Goal: Contribute content: Add original content to the website for others to see

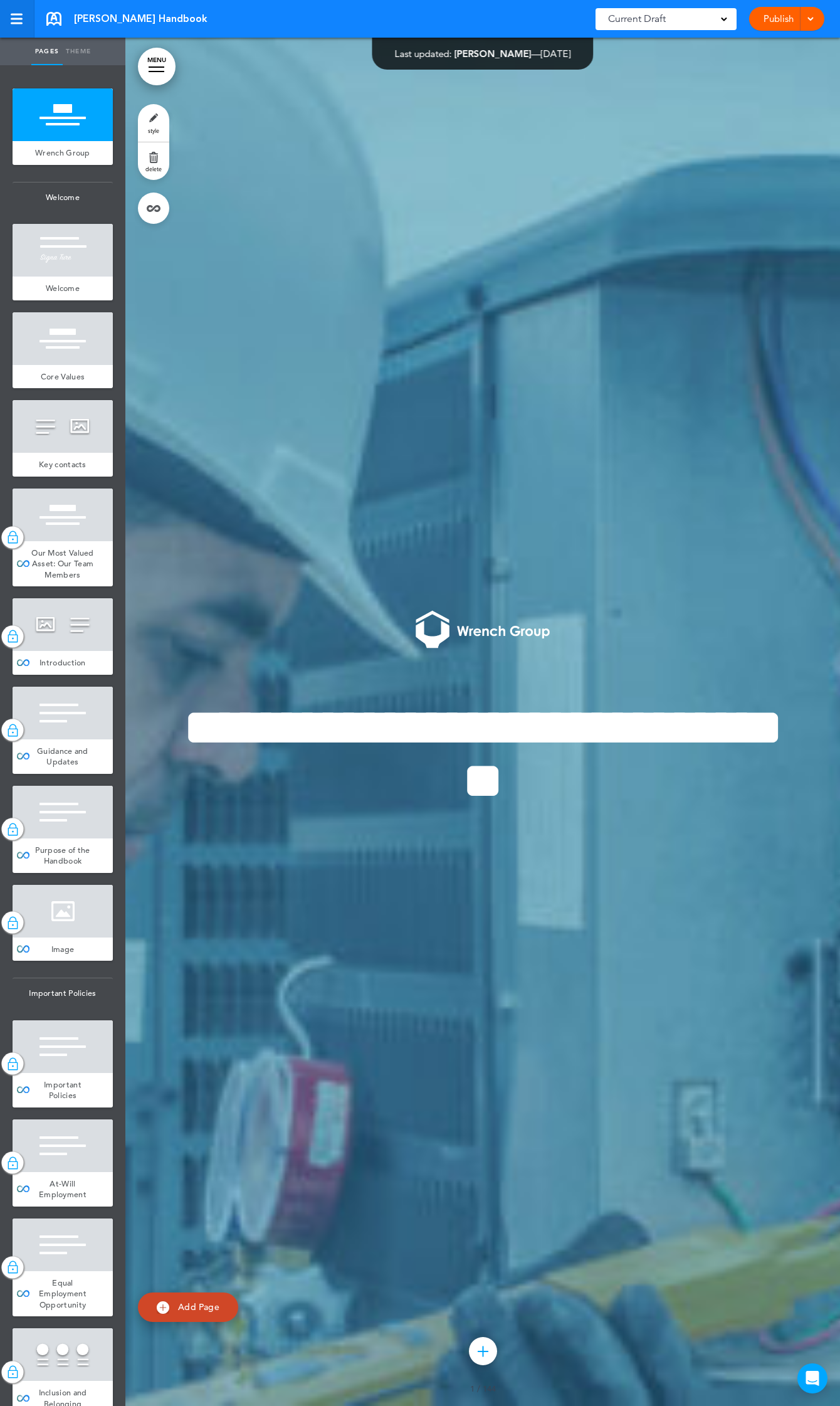
click at [8, 19] on link at bounding box center [17, 18] width 34 height 38
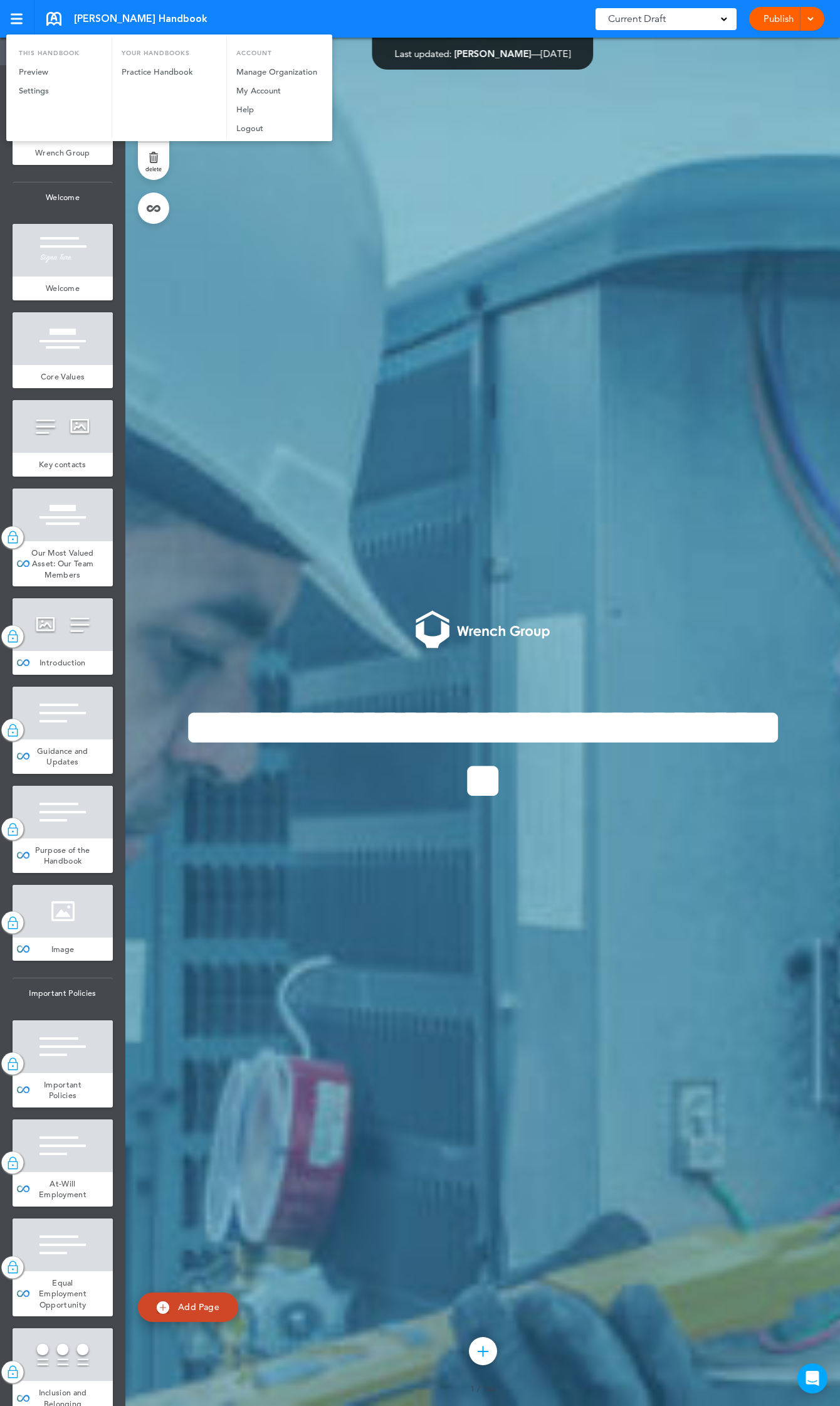
click at [257, 237] on div at bounding box center [420, 703] width 840 height 1406
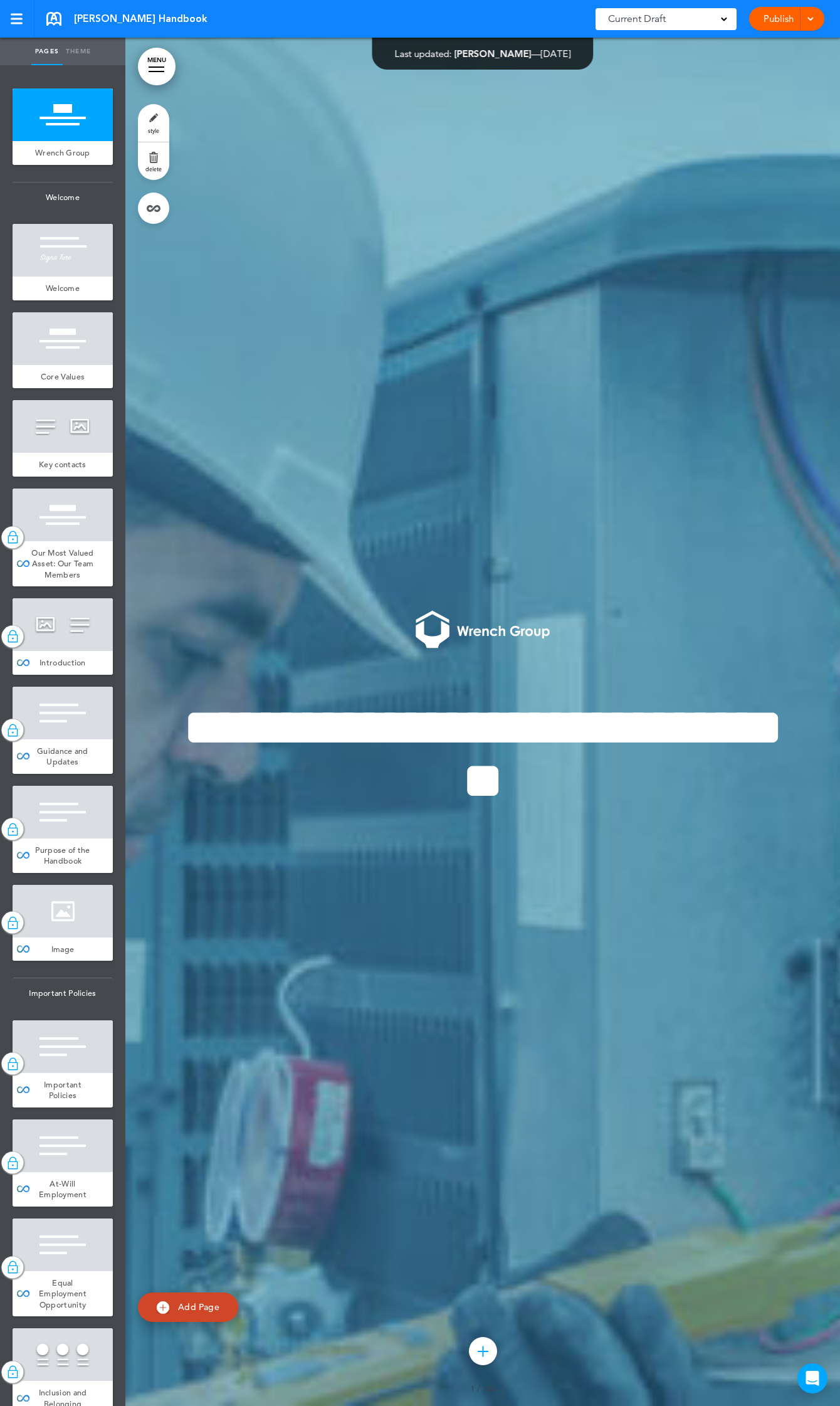
click at [159, 64] on link "MENU" at bounding box center [157, 66] width 38 height 38
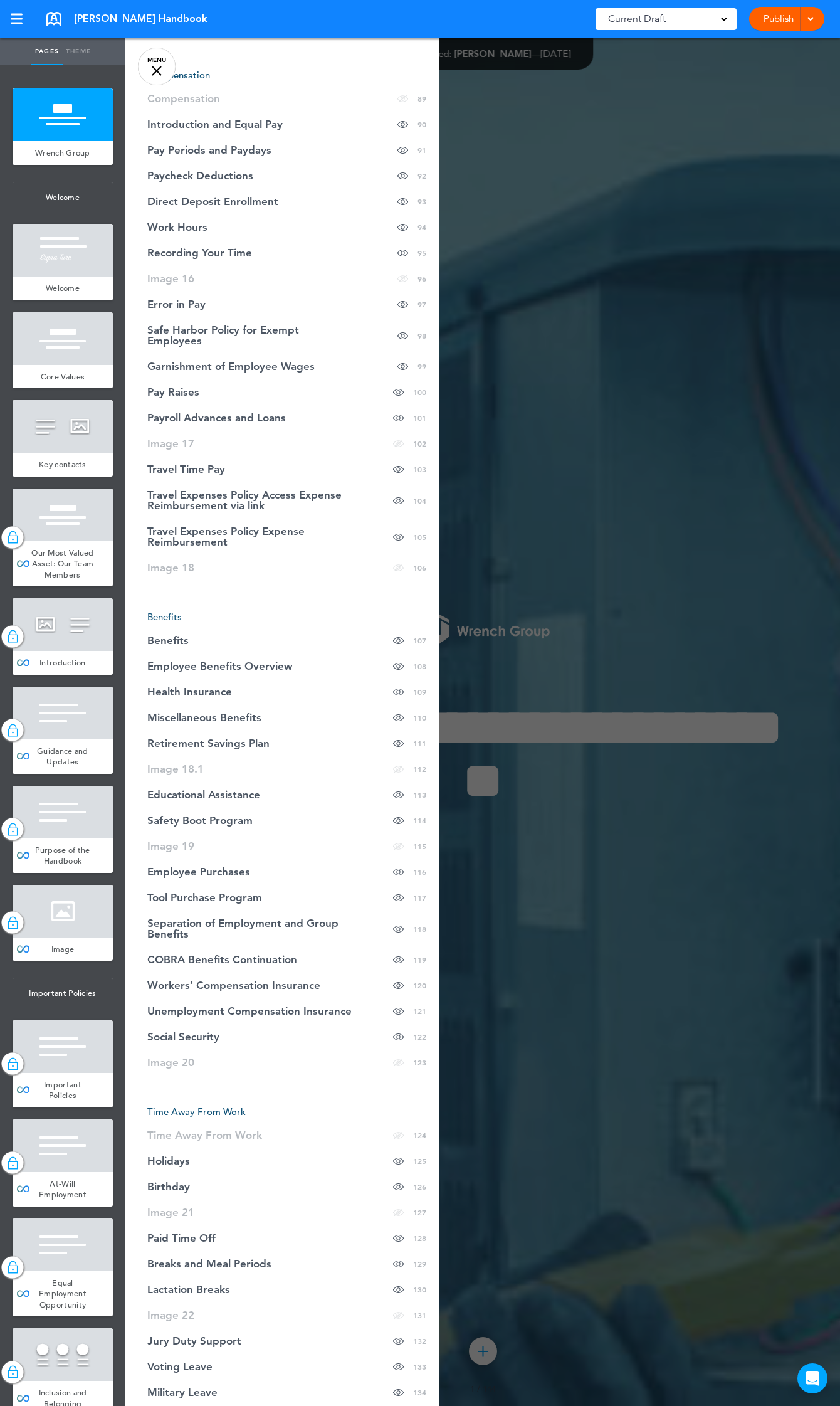
scroll to position [2737, 0]
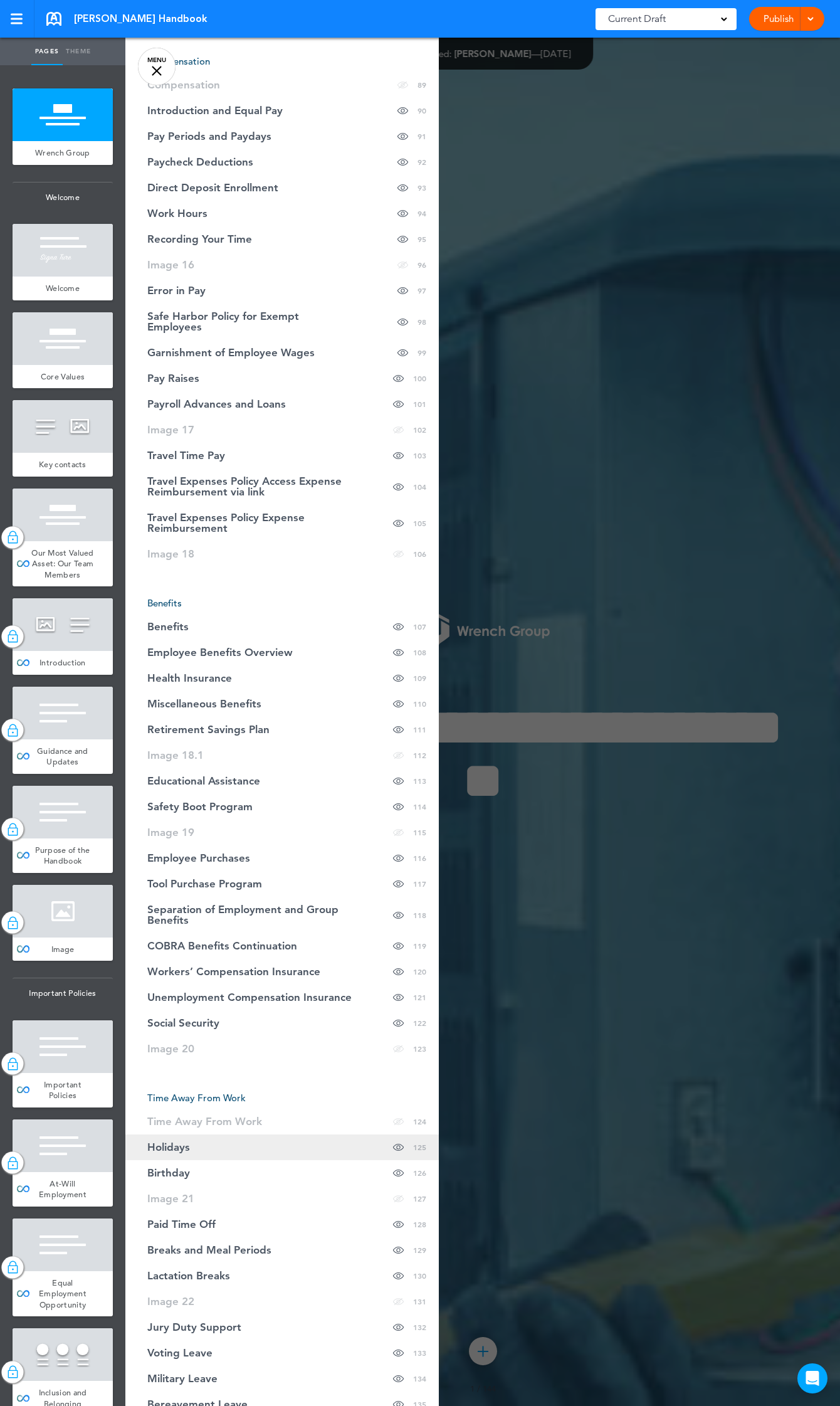
click at [163, 1142] on span "Holidays" at bounding box center [168, 1148] width 42 height 11
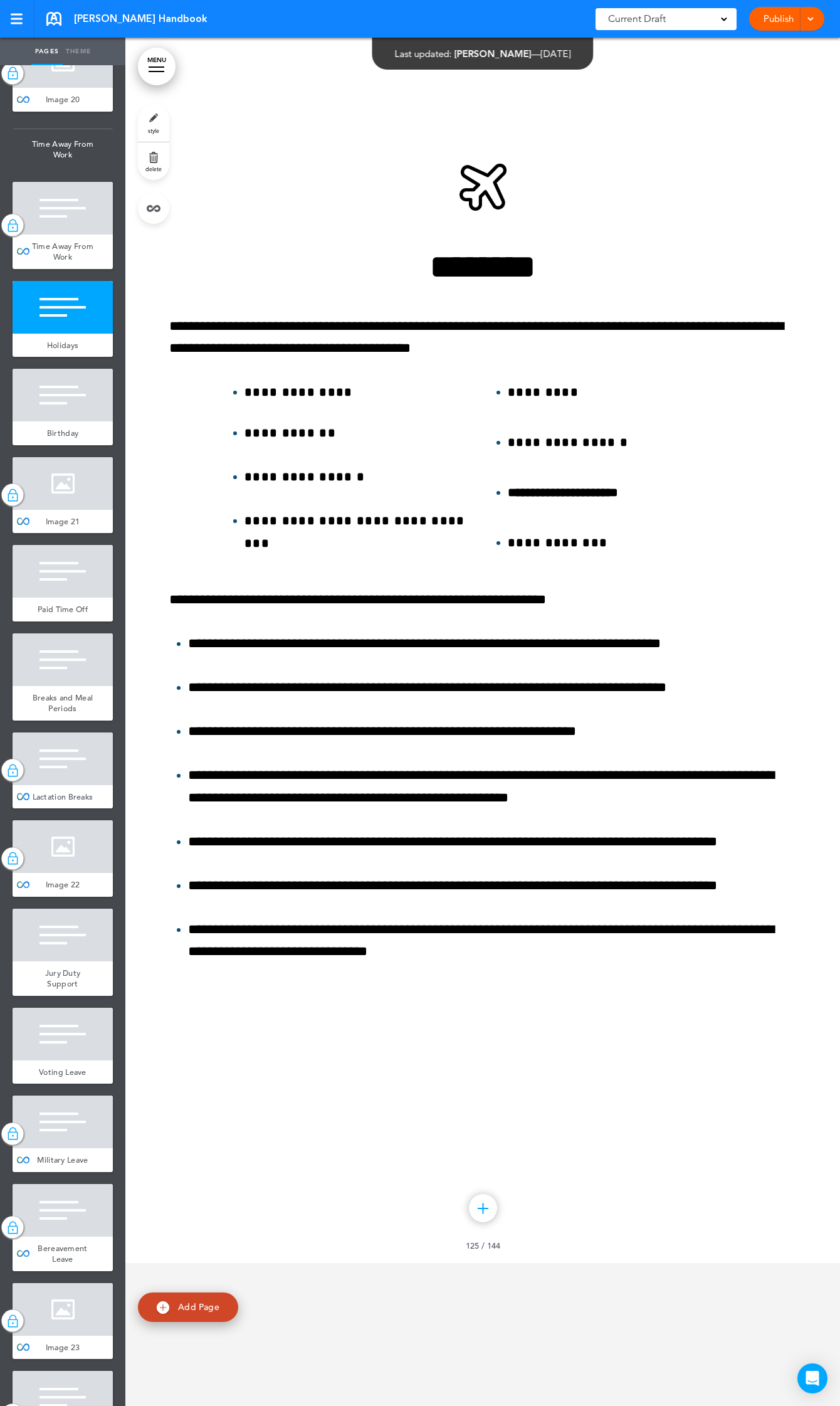
scroll to position [12482, 0]
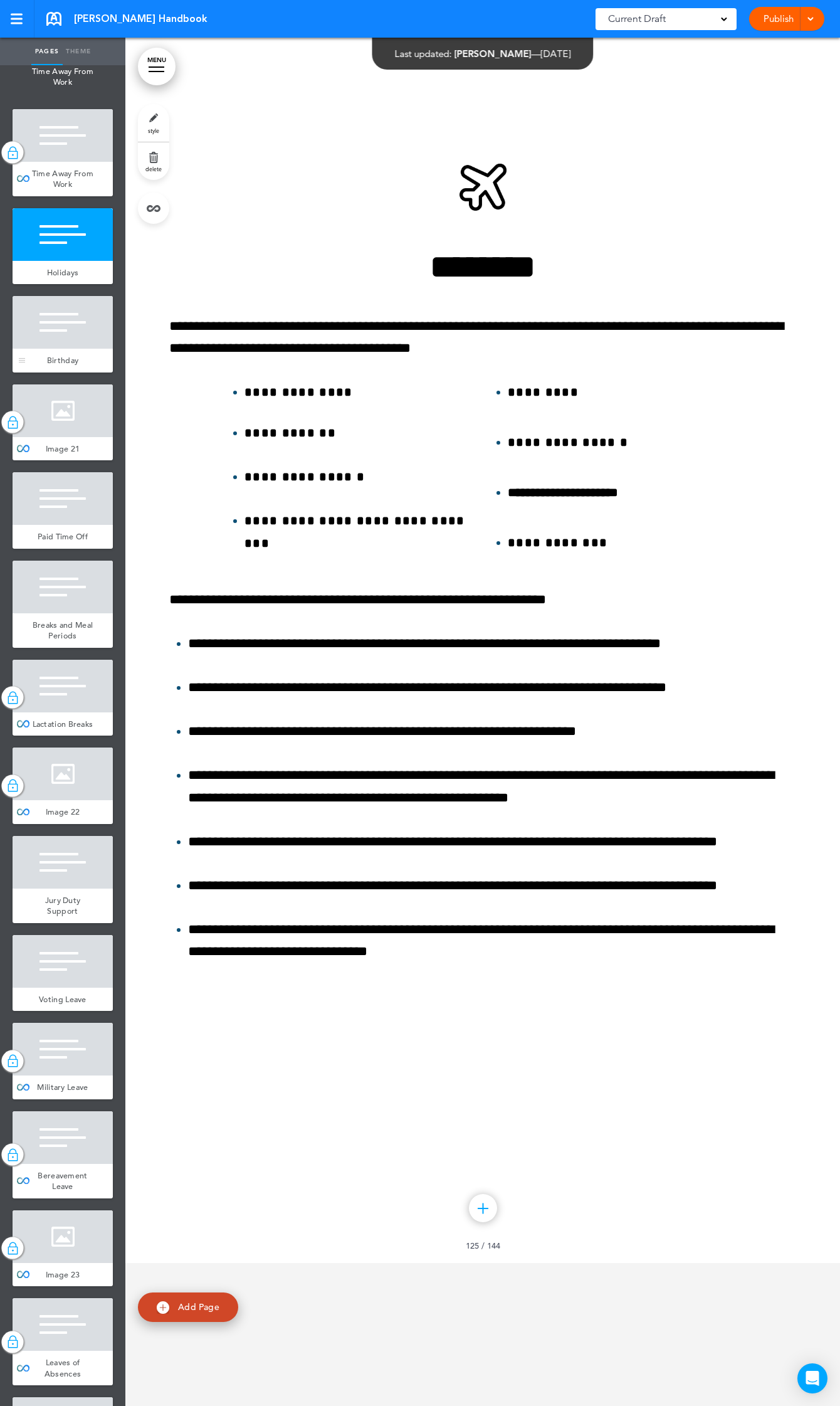
click at [49, 349] on div at bounding box center [62, 322] width 100 height 53
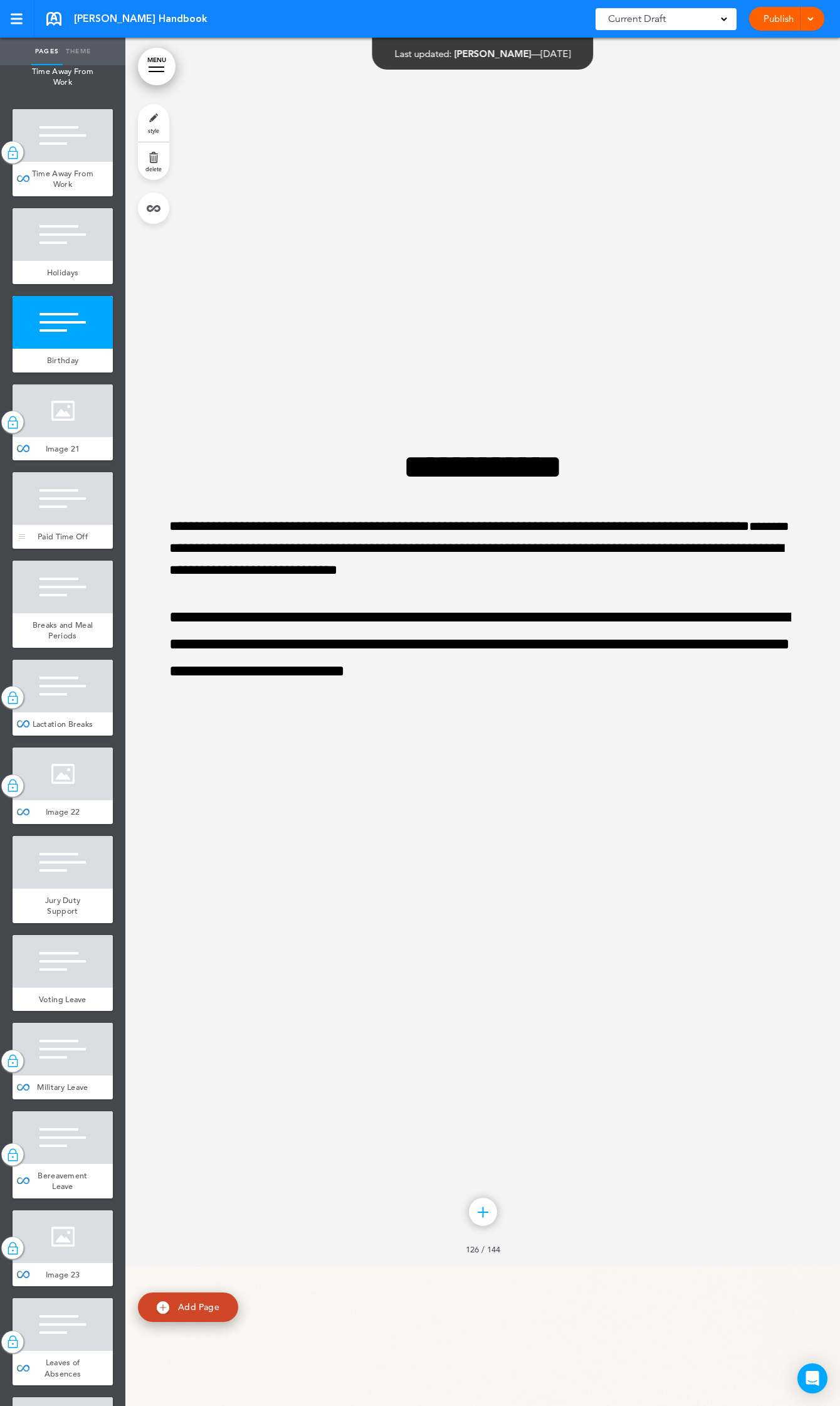
scroll to position [179681, 0]
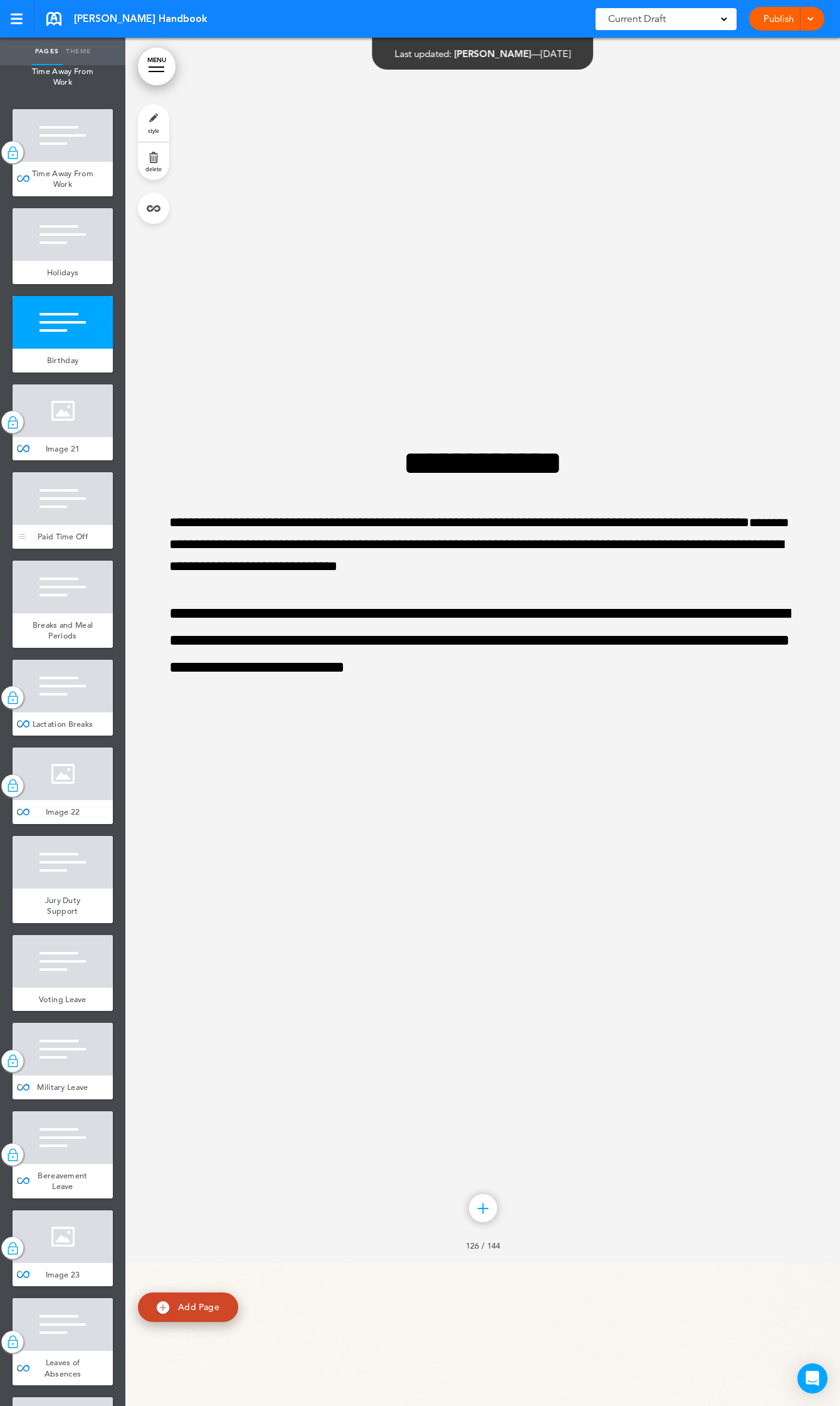
click at [49, 525] on div at bounding box center [62, 498] width 100 height 53
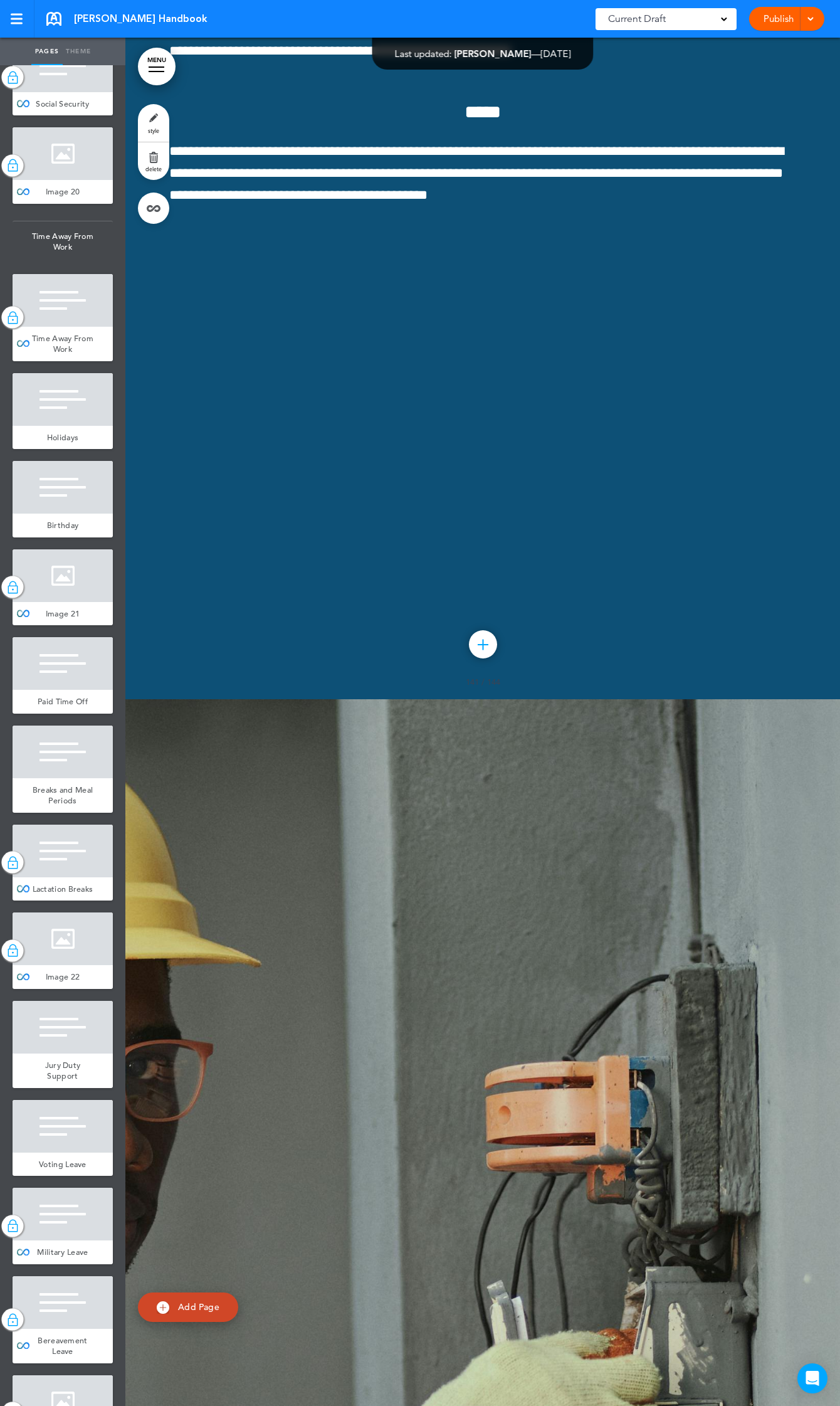
scroll to position [12262, 0]
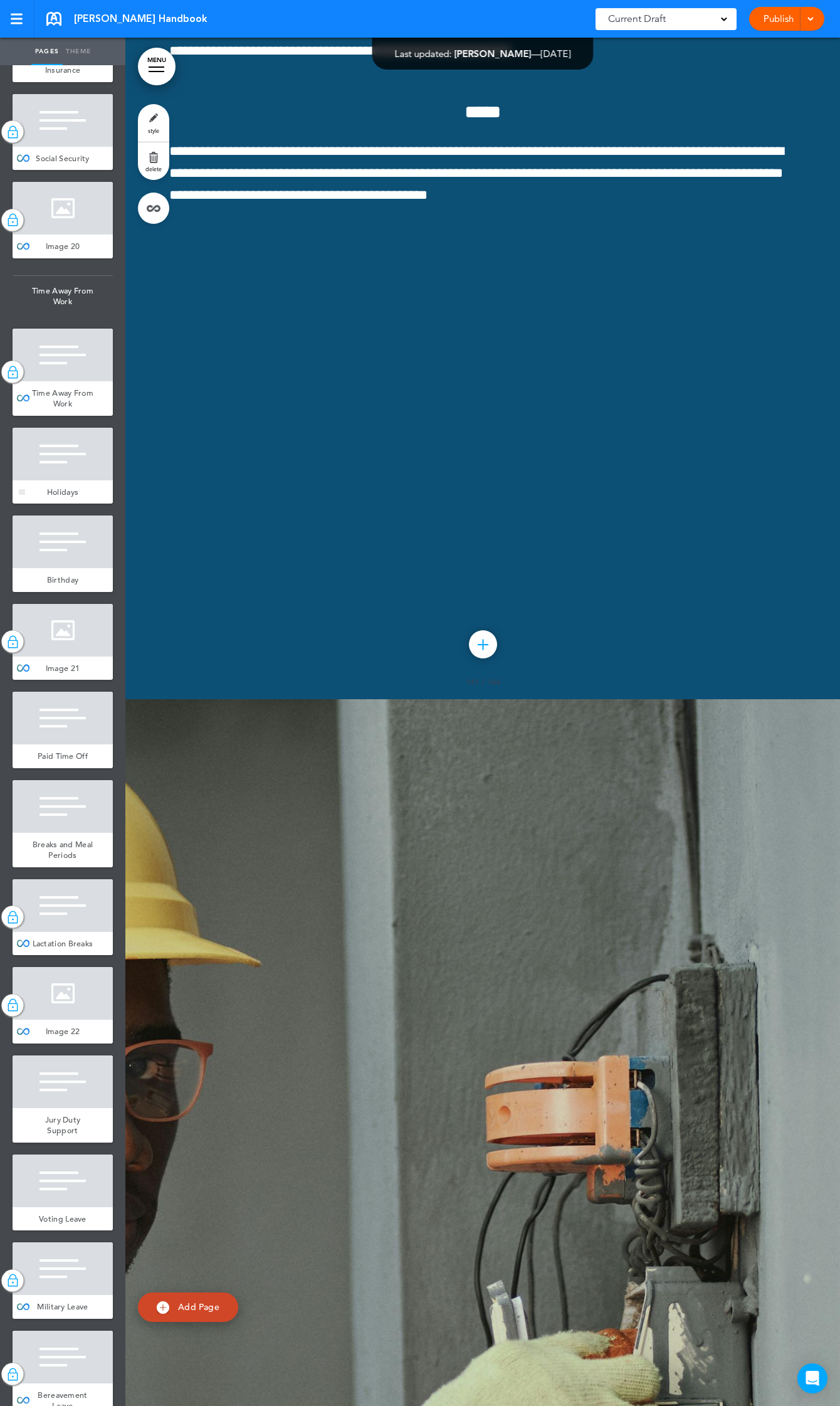
click at [60, 480] on div at bounding box center [62, 453] width 100 height 53
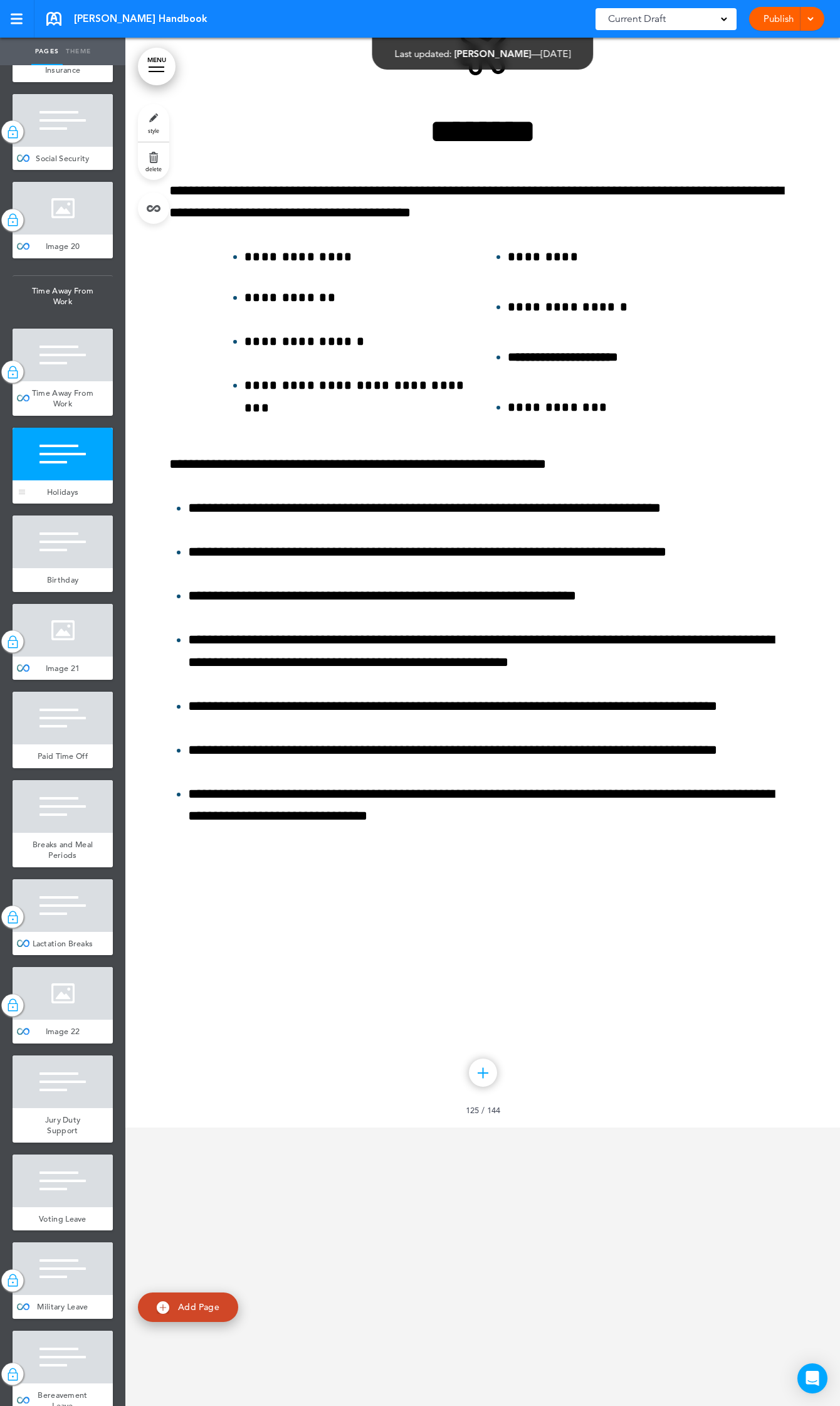
scroll to position [178313, 0]
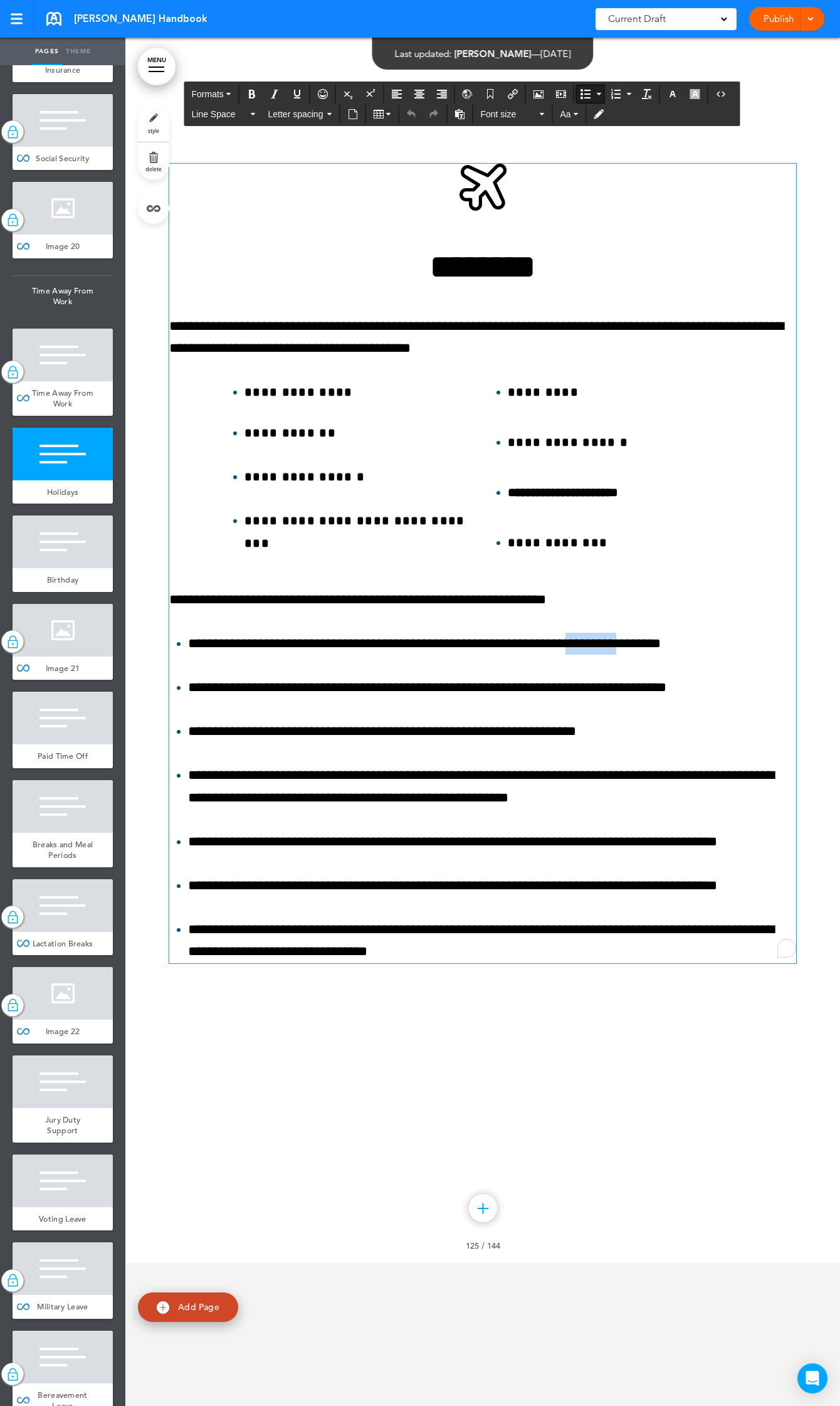
drag, startPoint x: 607, startPoint y: 781, endPoint x: 649, endPoint y: 786, distance: 42.3
click at [649, 654] on li "**********" at bounding box center [491, 644] width 608 height 22
click at [581, 1243] on div at bounding box center [482, 579] width 714 height 1368
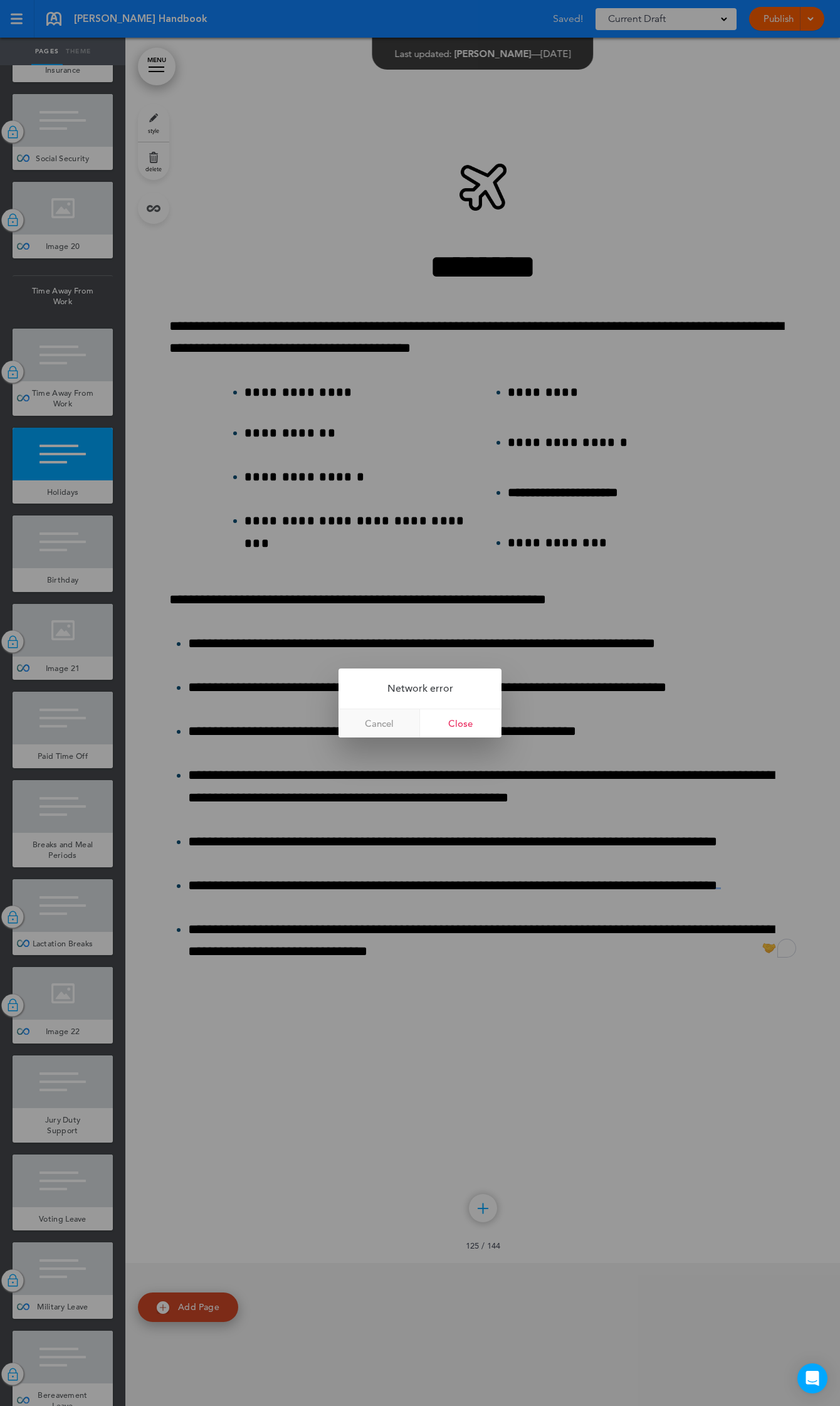
click at [398, 719] on link "Cancel" at bounding box center [379, 723] width 81 height 28
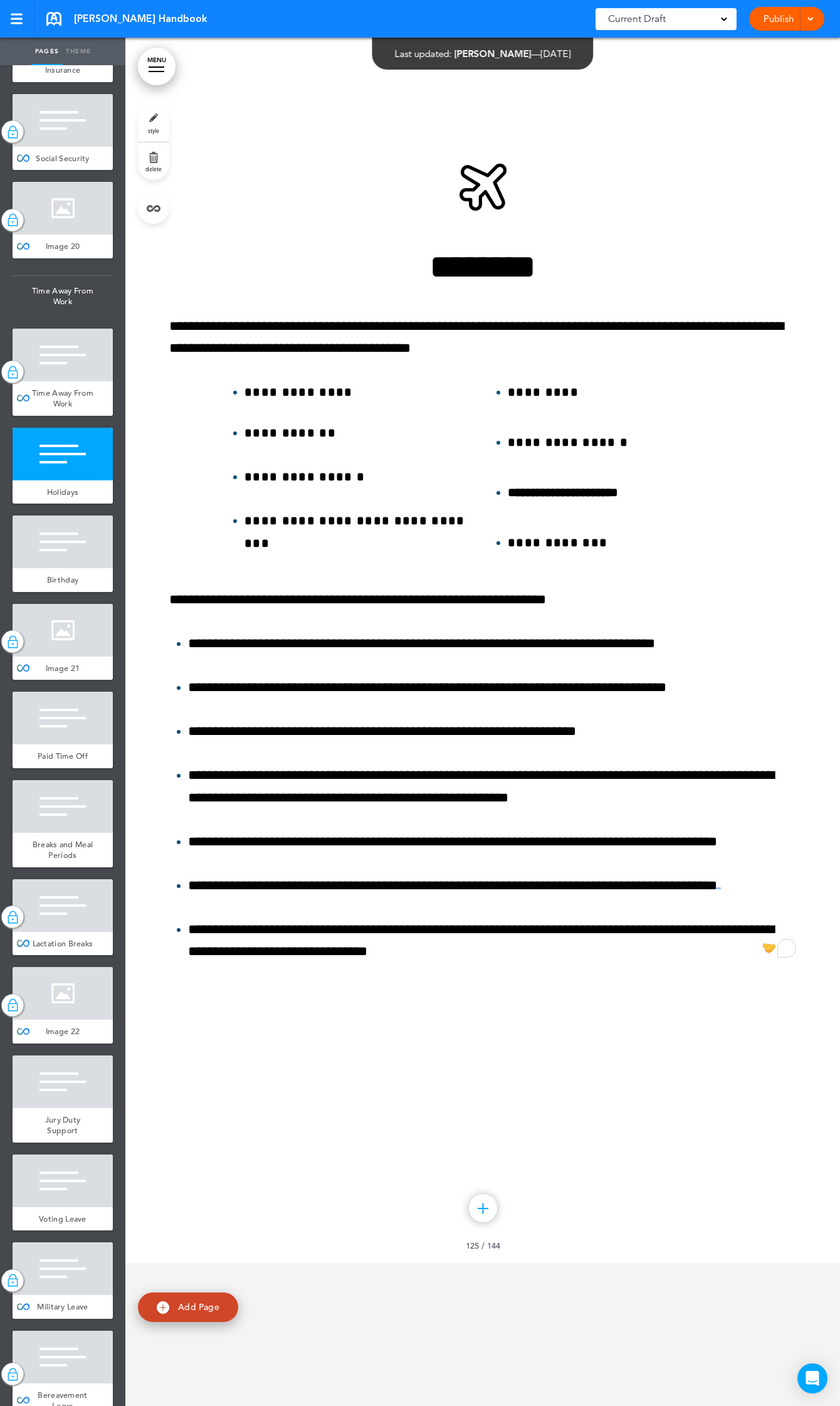
click at [769, 22] on link "Publish" at bounding box center [778, 18] width 40 height 24
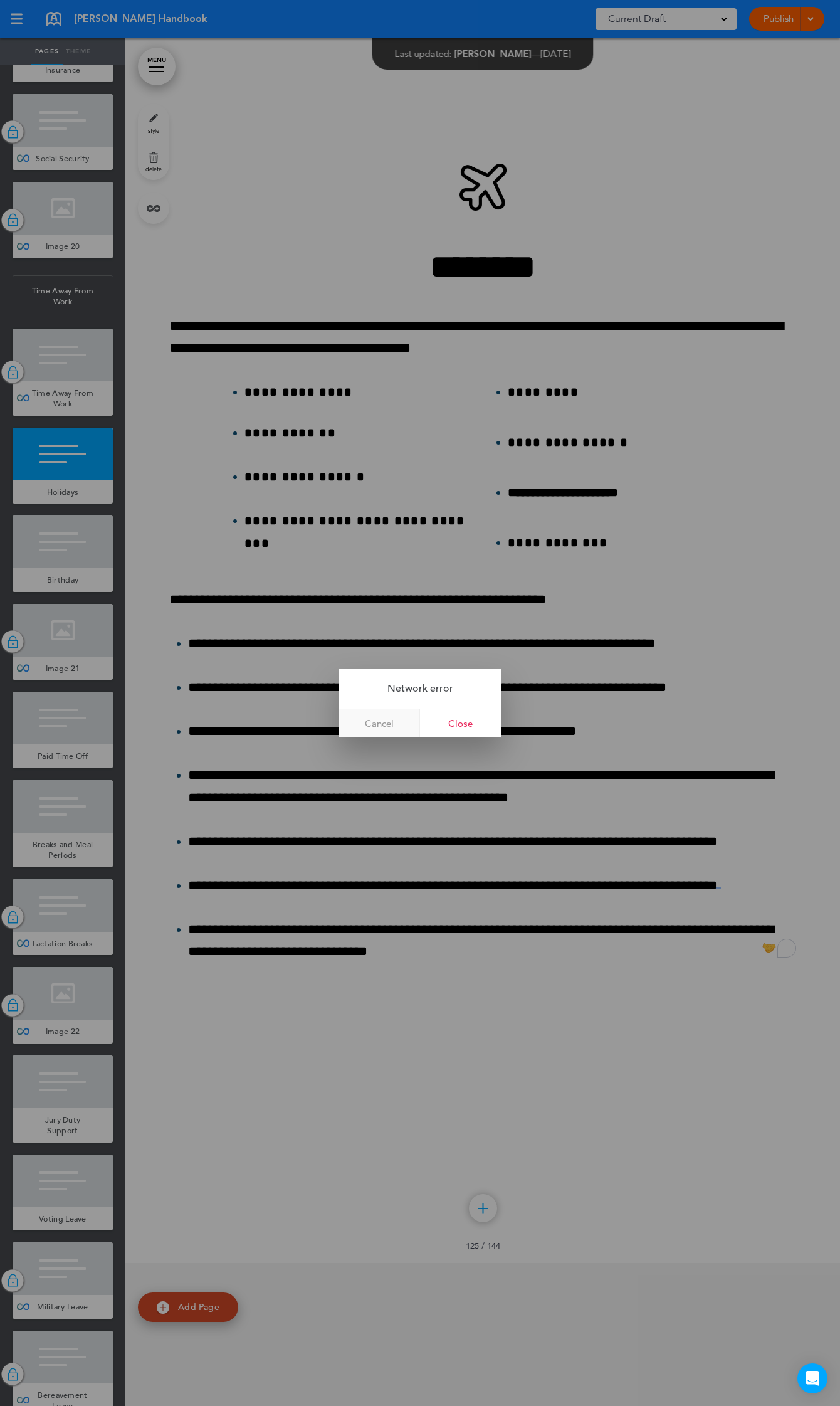
click at [395, 723] on link "Cancel" at bounding box center [379, 723] width 81 height 28
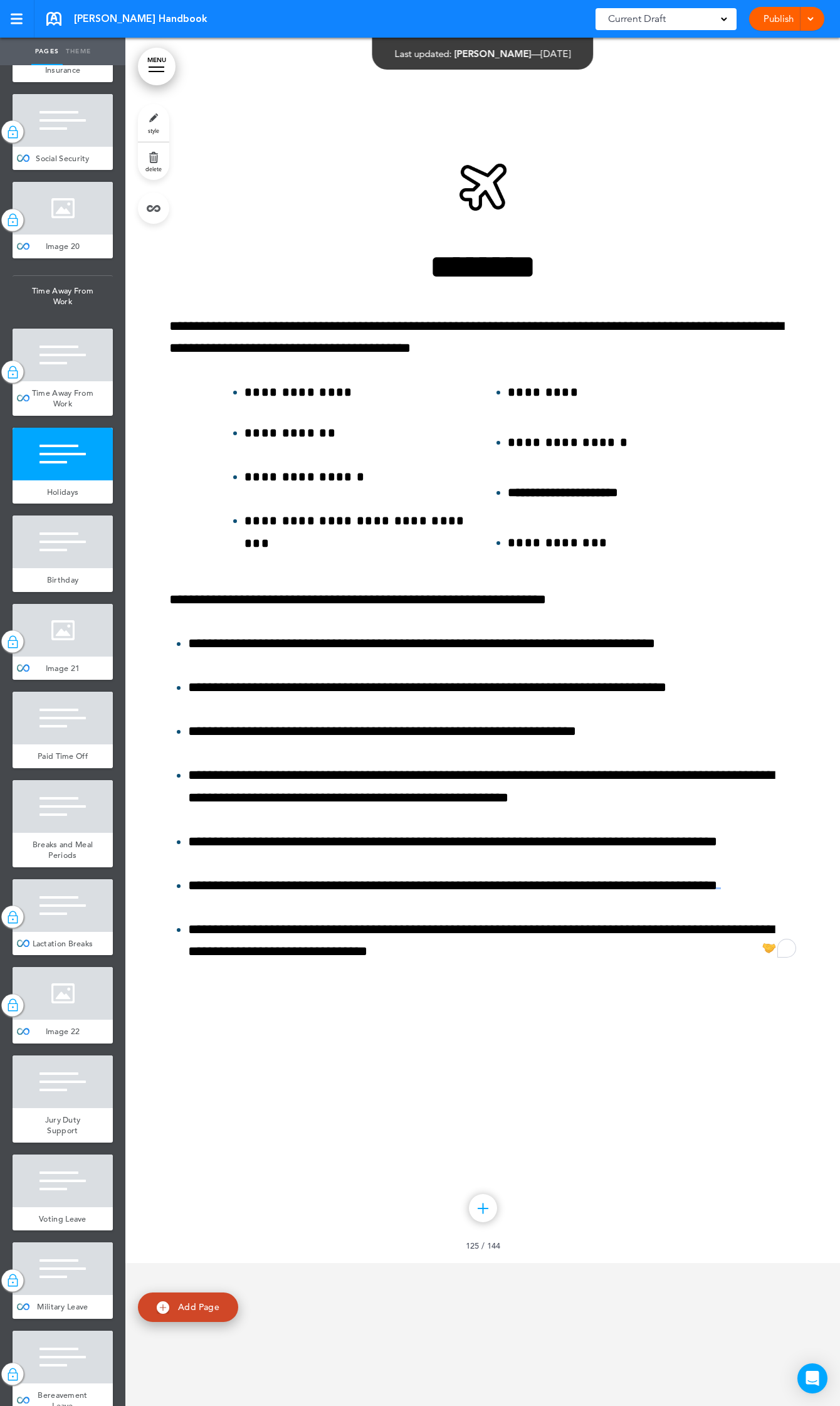
click at [811, 16] on span at bounding box center [810, 18] width 8 height 8
click at [753, 45] on span "Publish" at bounding box center [738, 47] width 28 height 12
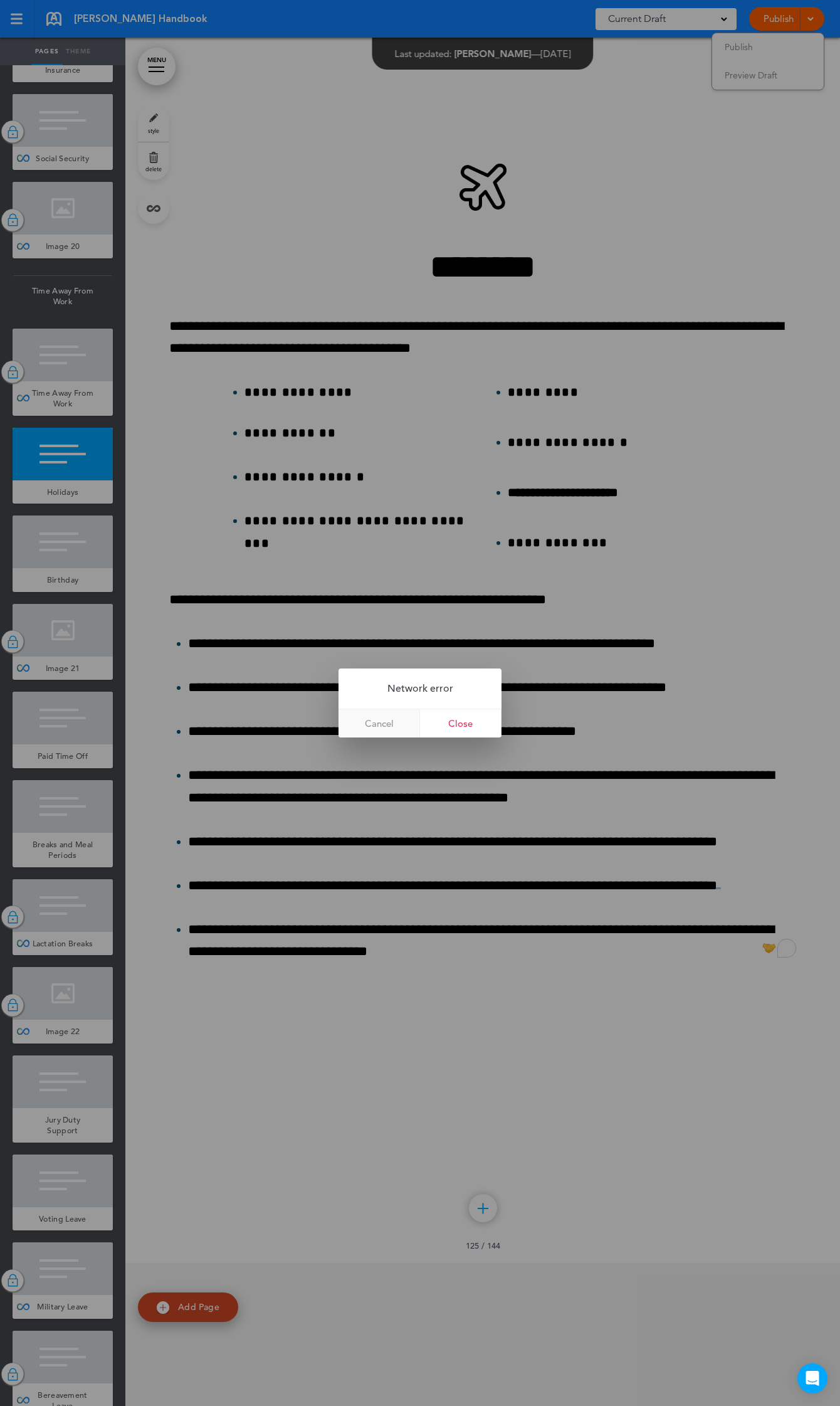
click at [388, 723] on link "Cancel" at bounding box center [379, 723] width 81 height 28
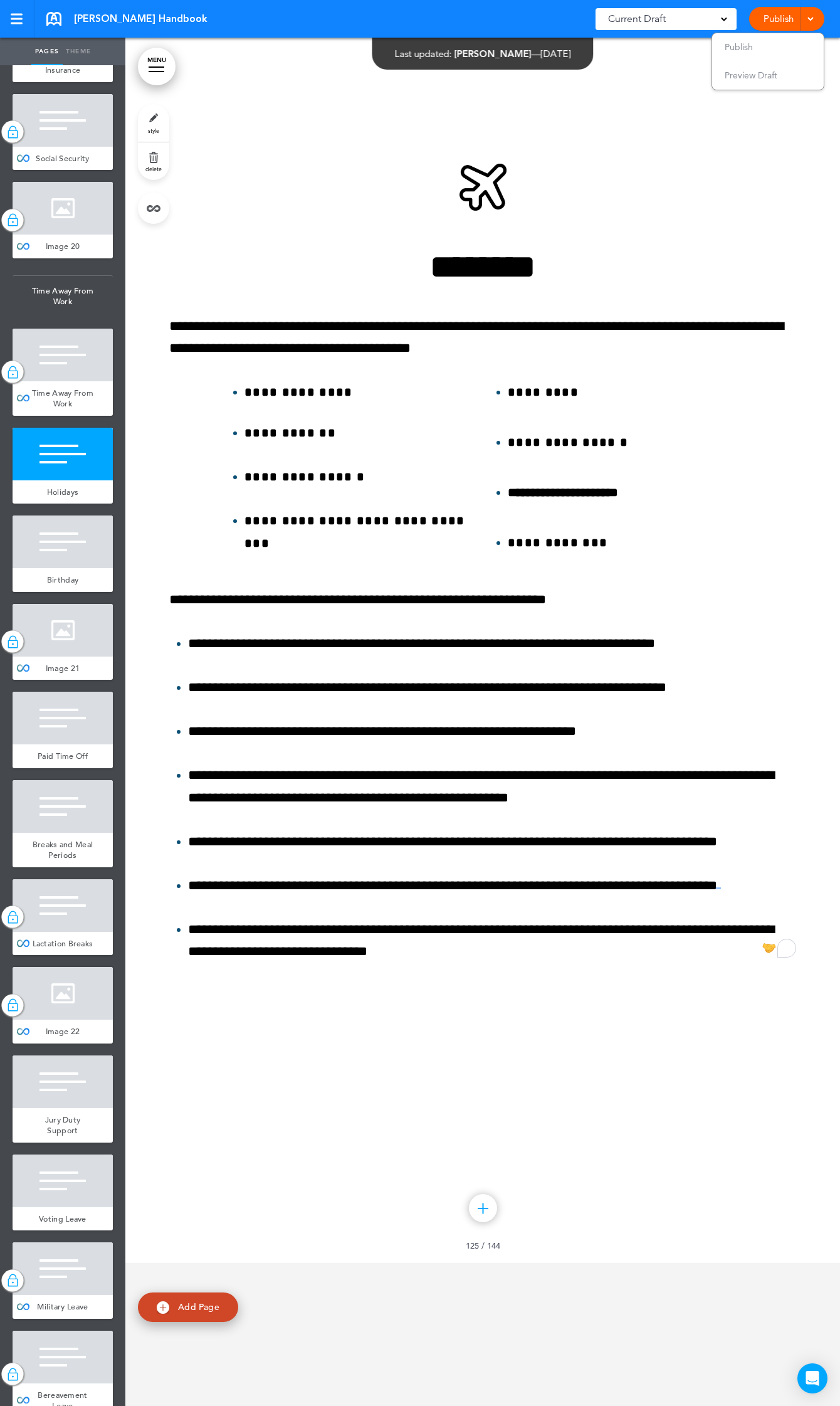
click at [766, 16] on link "Publish" at bounding box center [778, 18] width 40 height 24
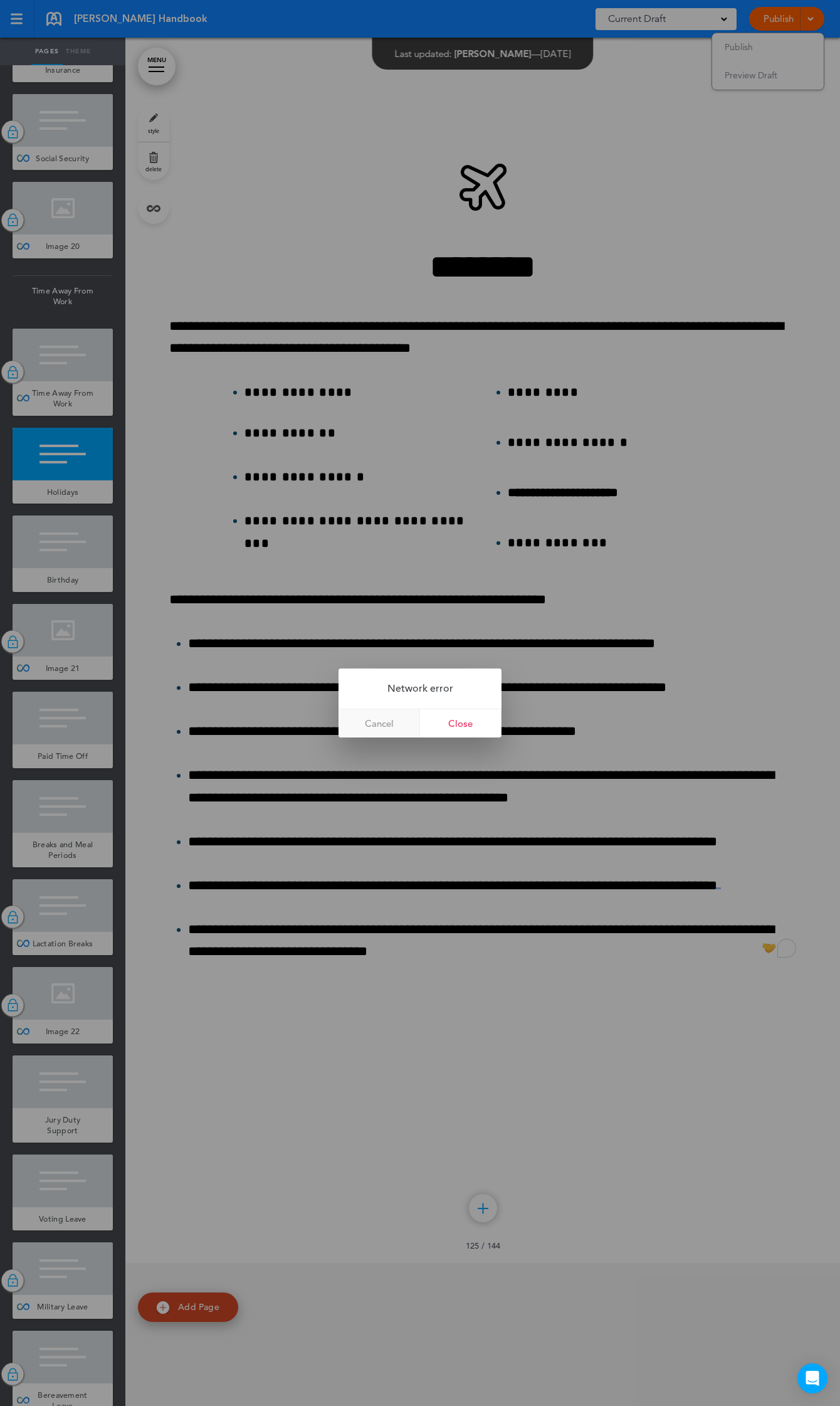
click at [386, 715] on link "Cancel" at bounding box center [379, 723] width 81 height 28
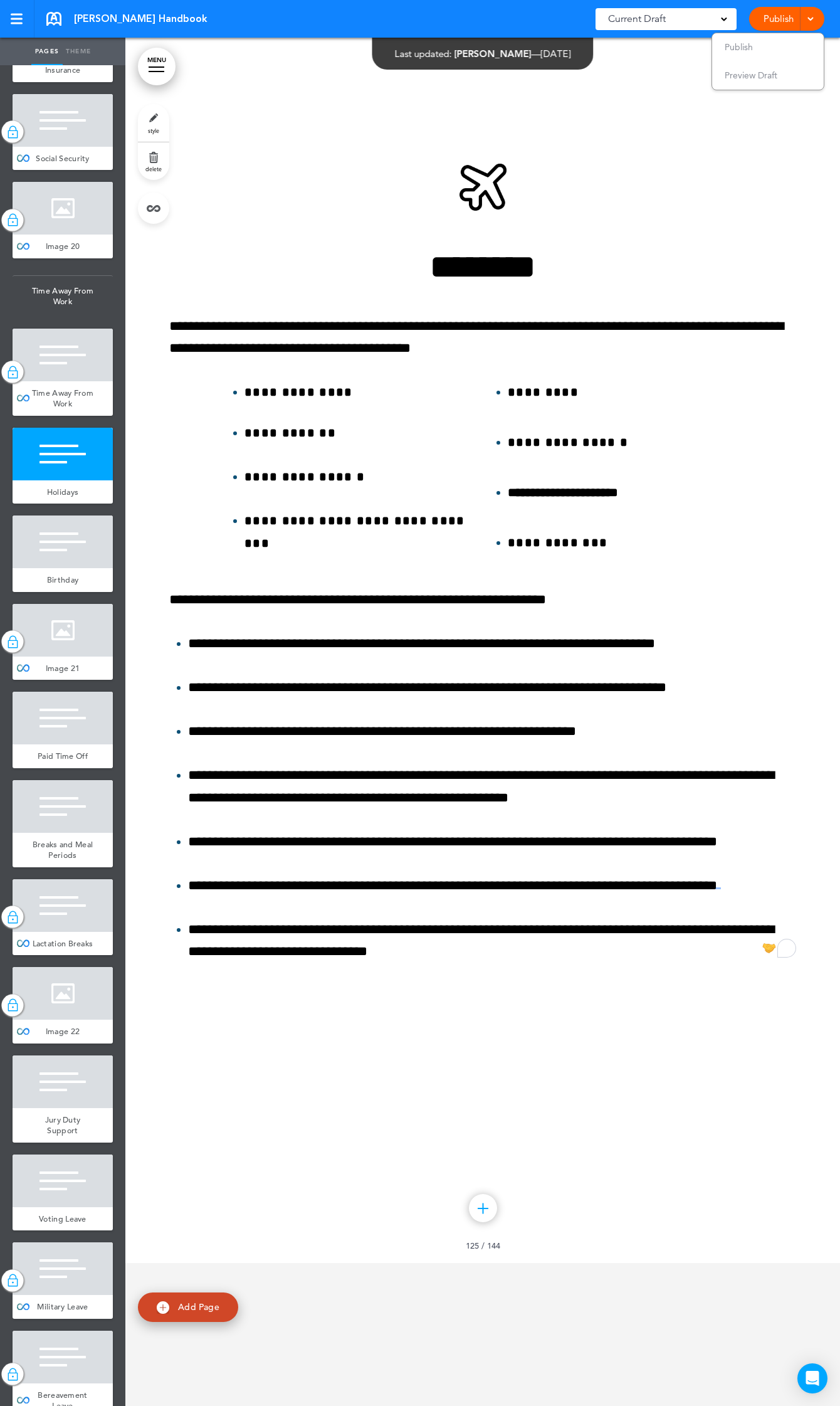
click at [748, 206] on div at bounding box center [482, 579] width 714 height 1368
click at [768, 19] on link "Publish" at bounding box center [778, 18] width 40 height 24
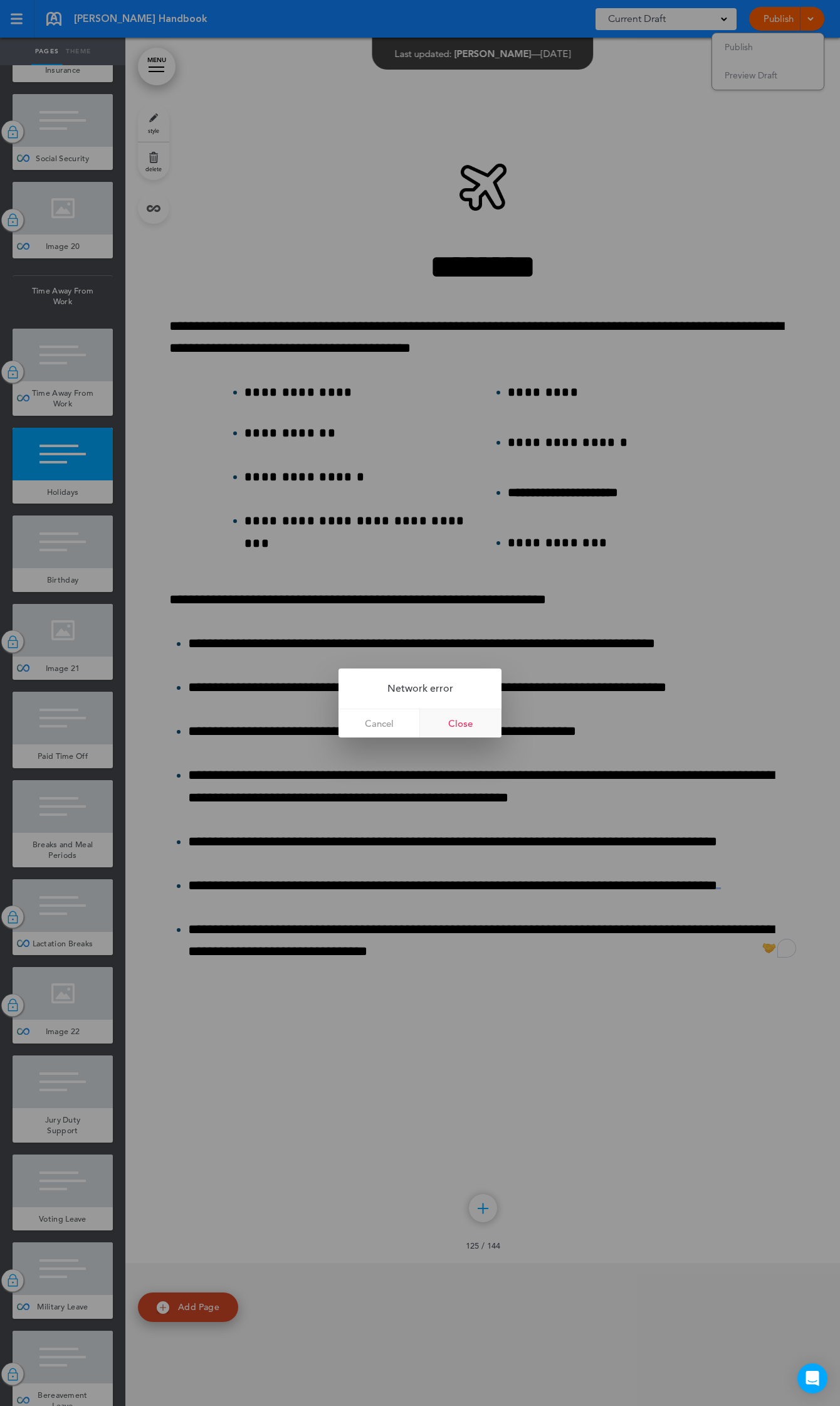
click at [465, 715] on link "Close" at bounding box center [460, 723] width 81 height 28
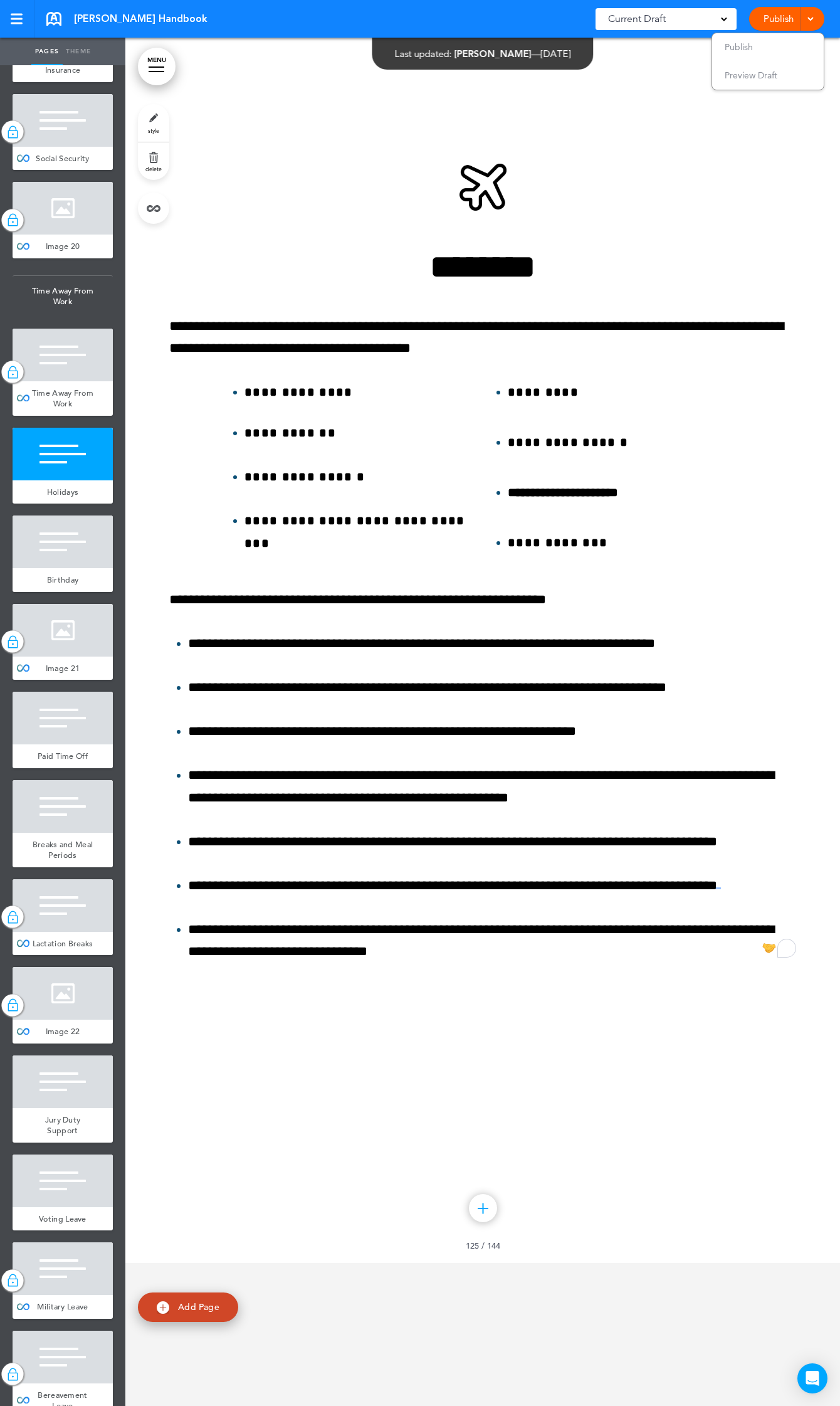
click at [659, 145] on div at bounding box center [482, 579] width 714 height 1368
click at [781, 16] on link "Publish" at bounding box center [778, 18] width 40 height 24
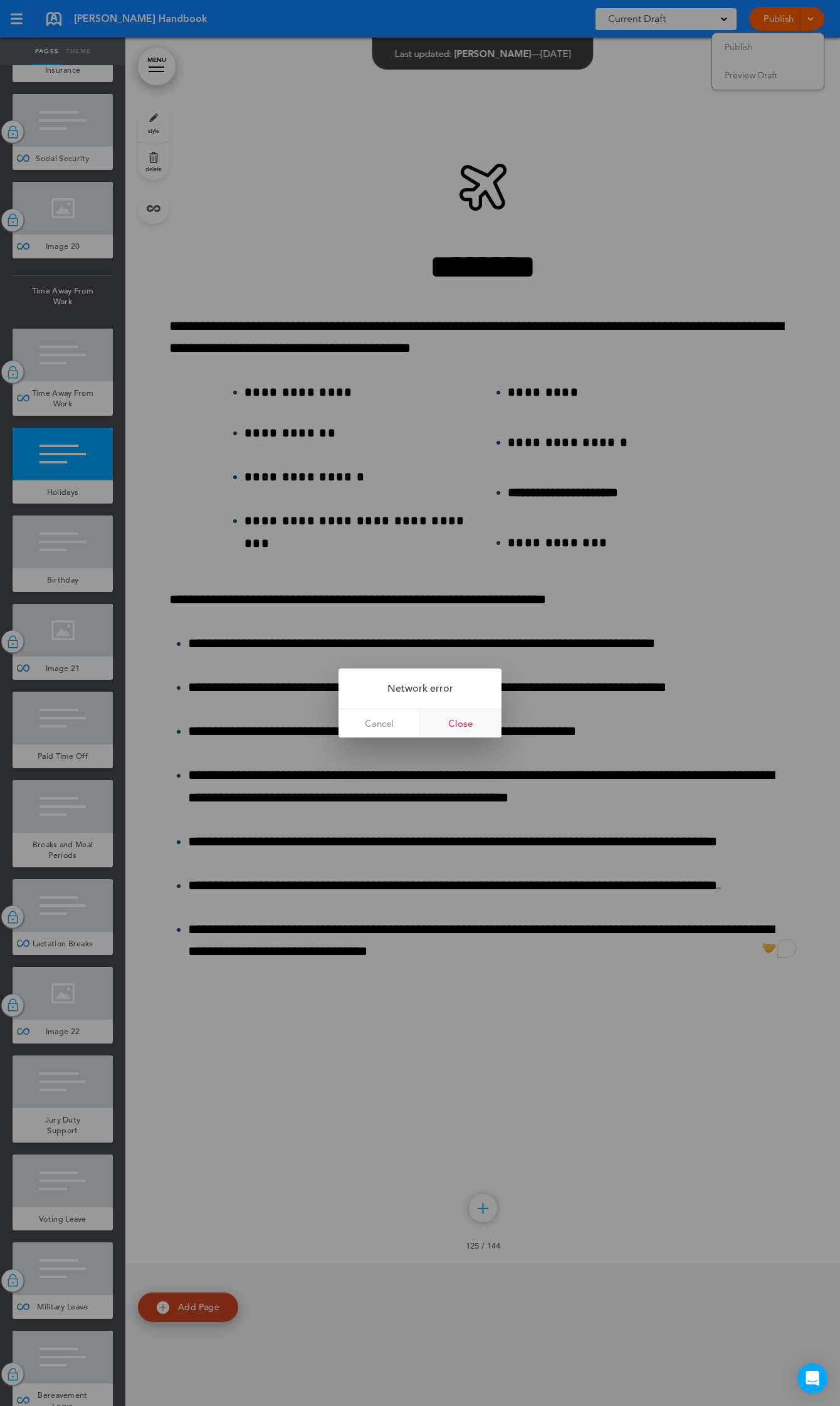
click at [450, 724] on link "Close" at bounding box center [460, 723] width 81 height 28
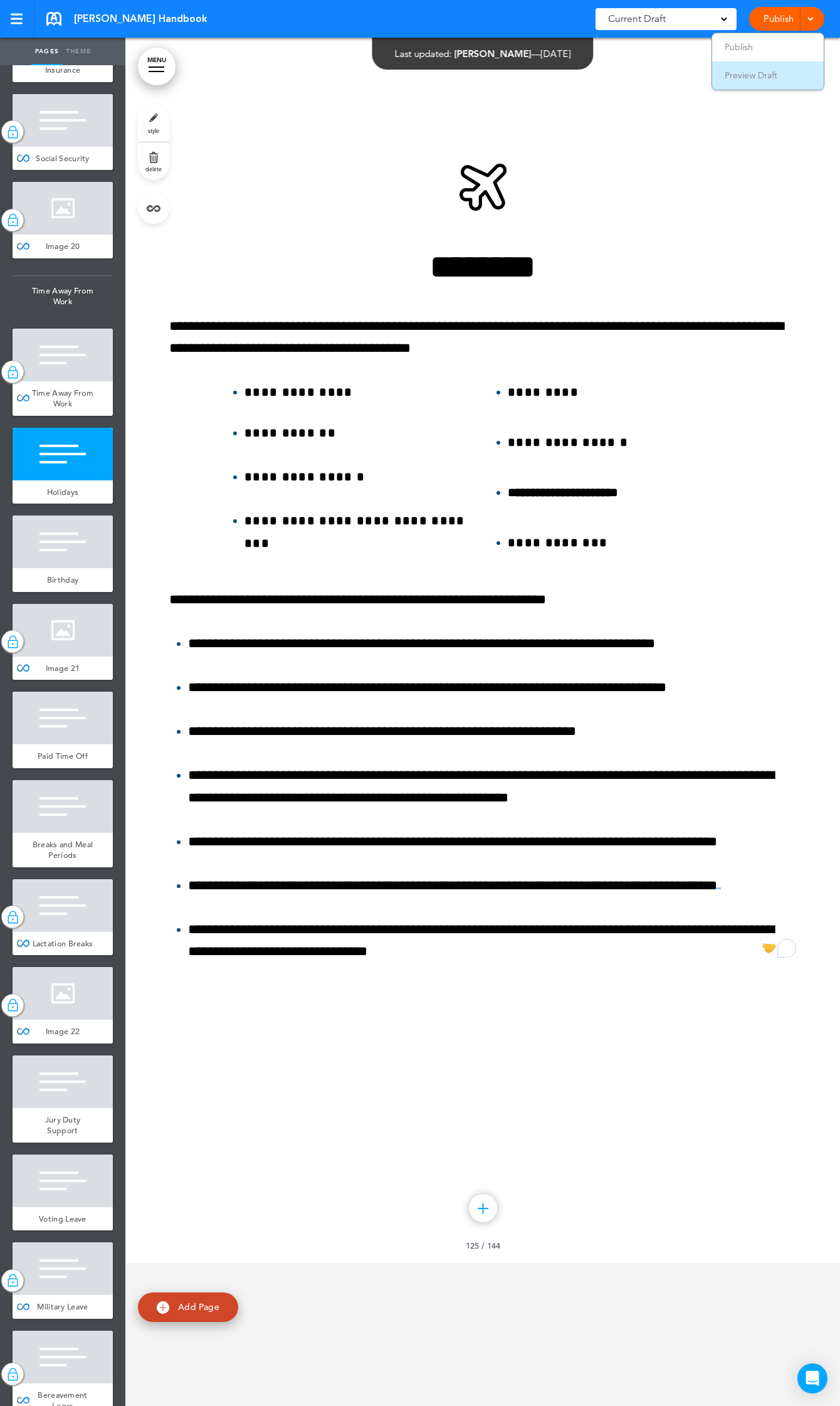
click at [752, 79] on span "Preview Draft" at bounding box center [750, 75] width 53 height 12
click at [768, 16] on link "Publish" at bounding box center [778, 18] width 40 height 24
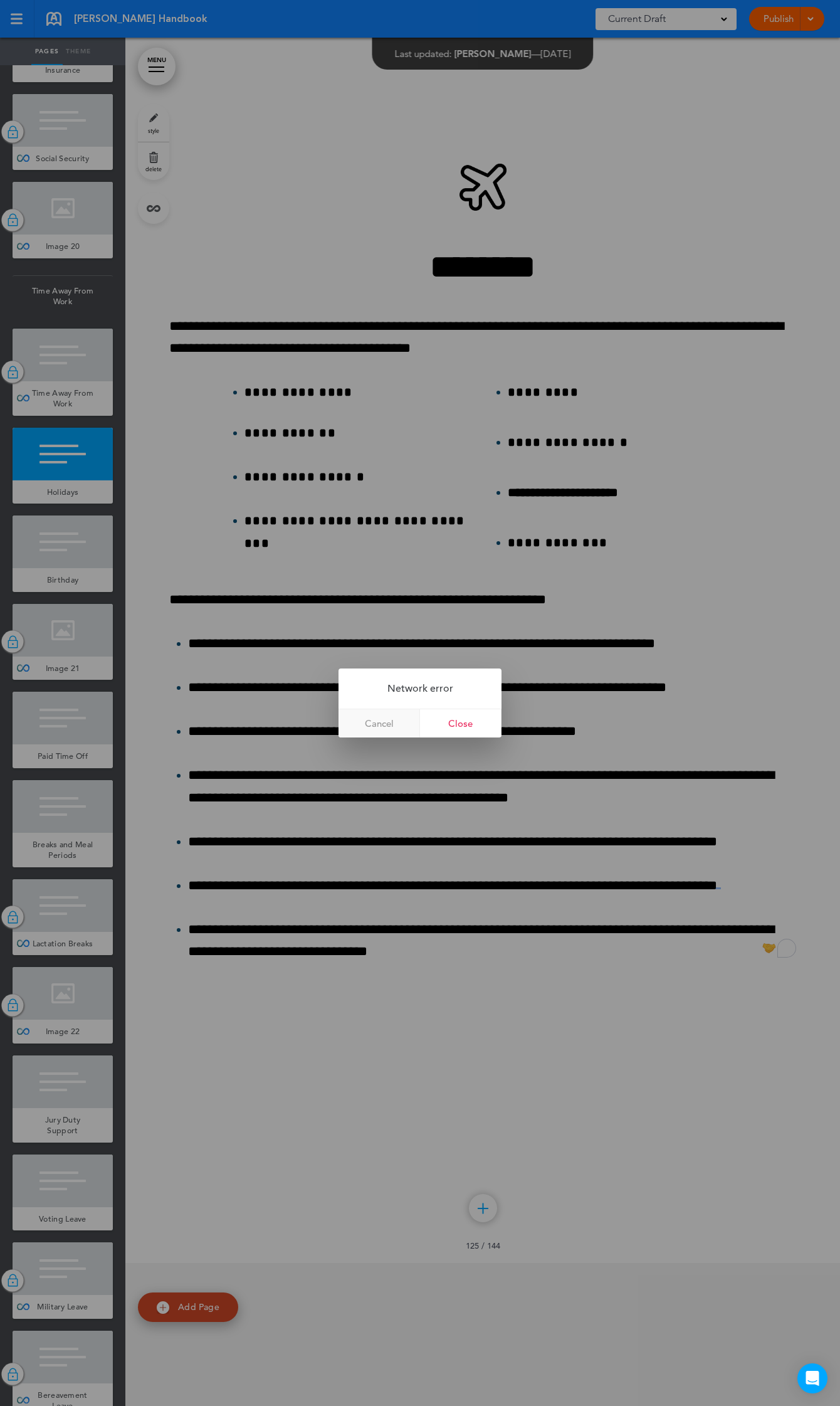
click at [381, 725] on link "Cancel" at bounding box center [379, 723] width 81 height 28
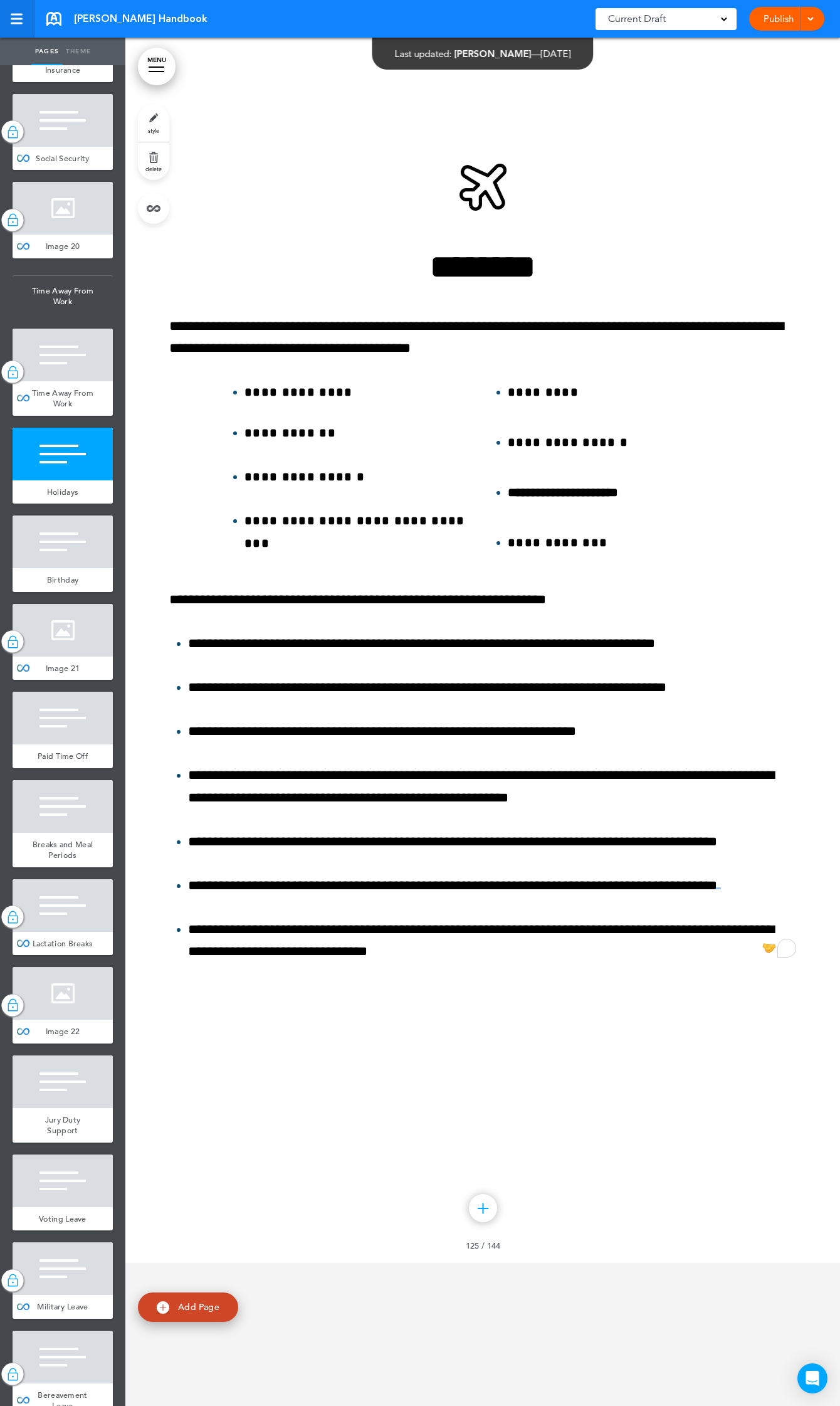
click at [14, 12] on link at bounding box center [17, 18] width 34 height 38
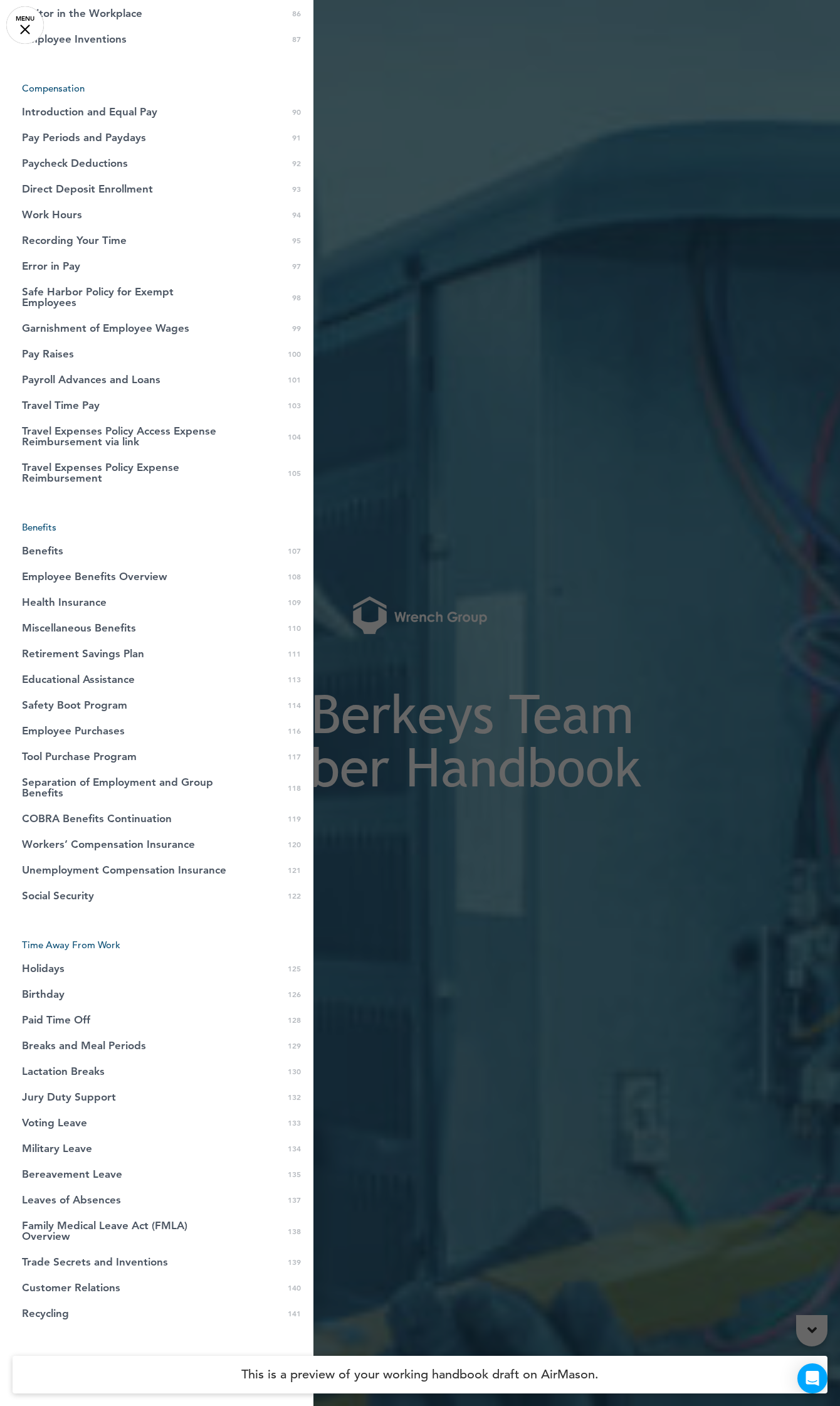
scroll to position [2164, 0]
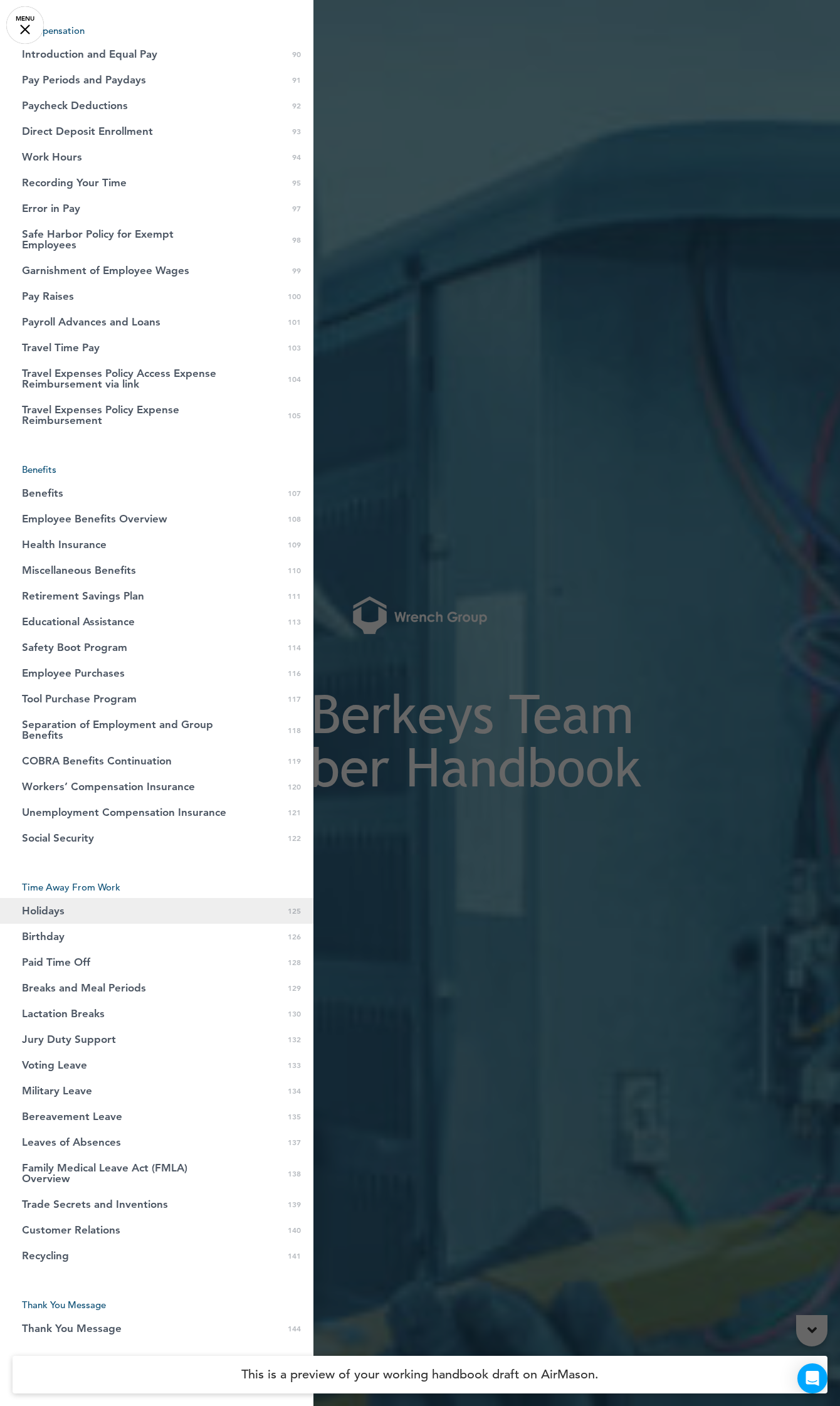
click at [51, 905] on span "Holidays" at bounding box center [43, 911] width 42 height 11
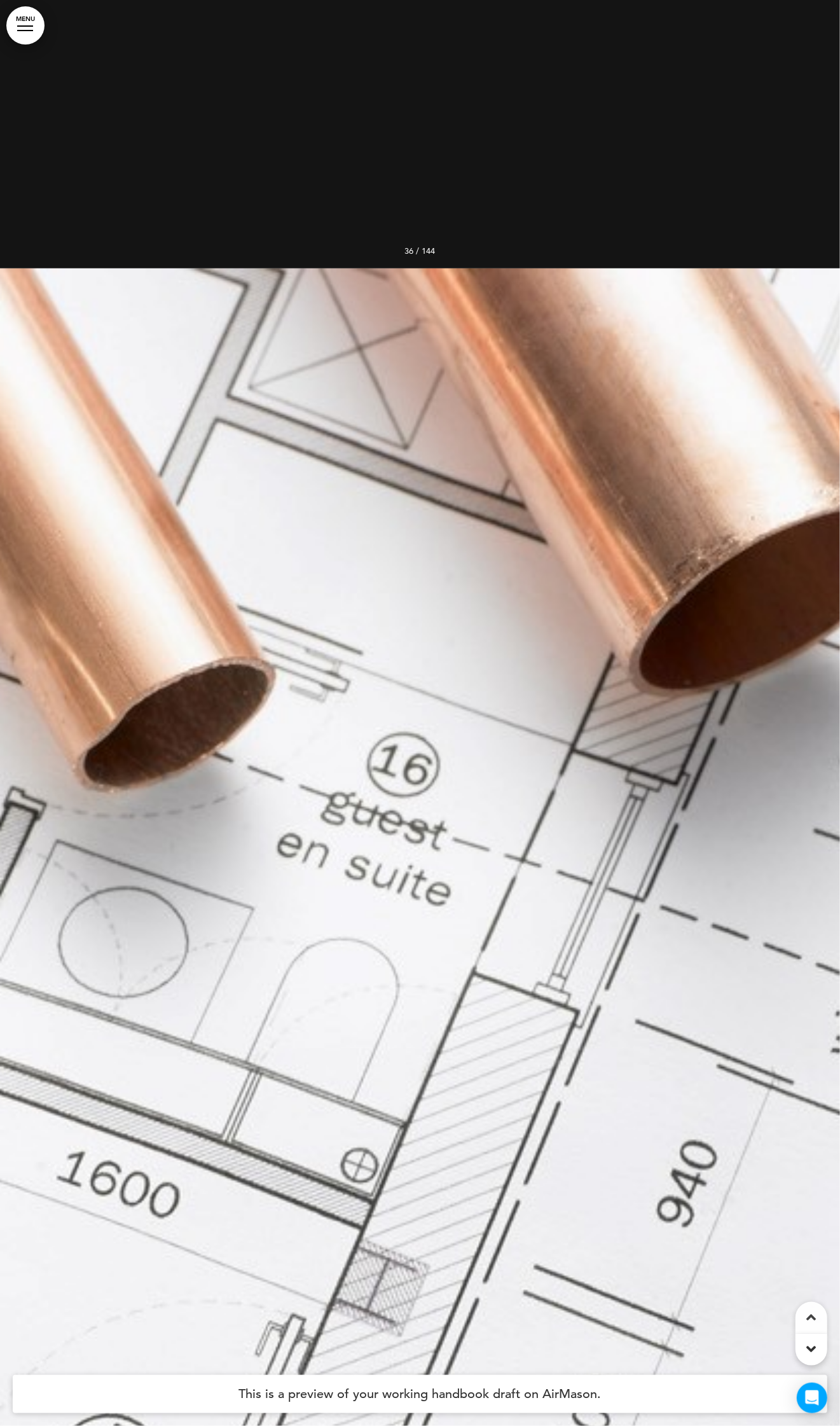
scroll to position [185139, 0]
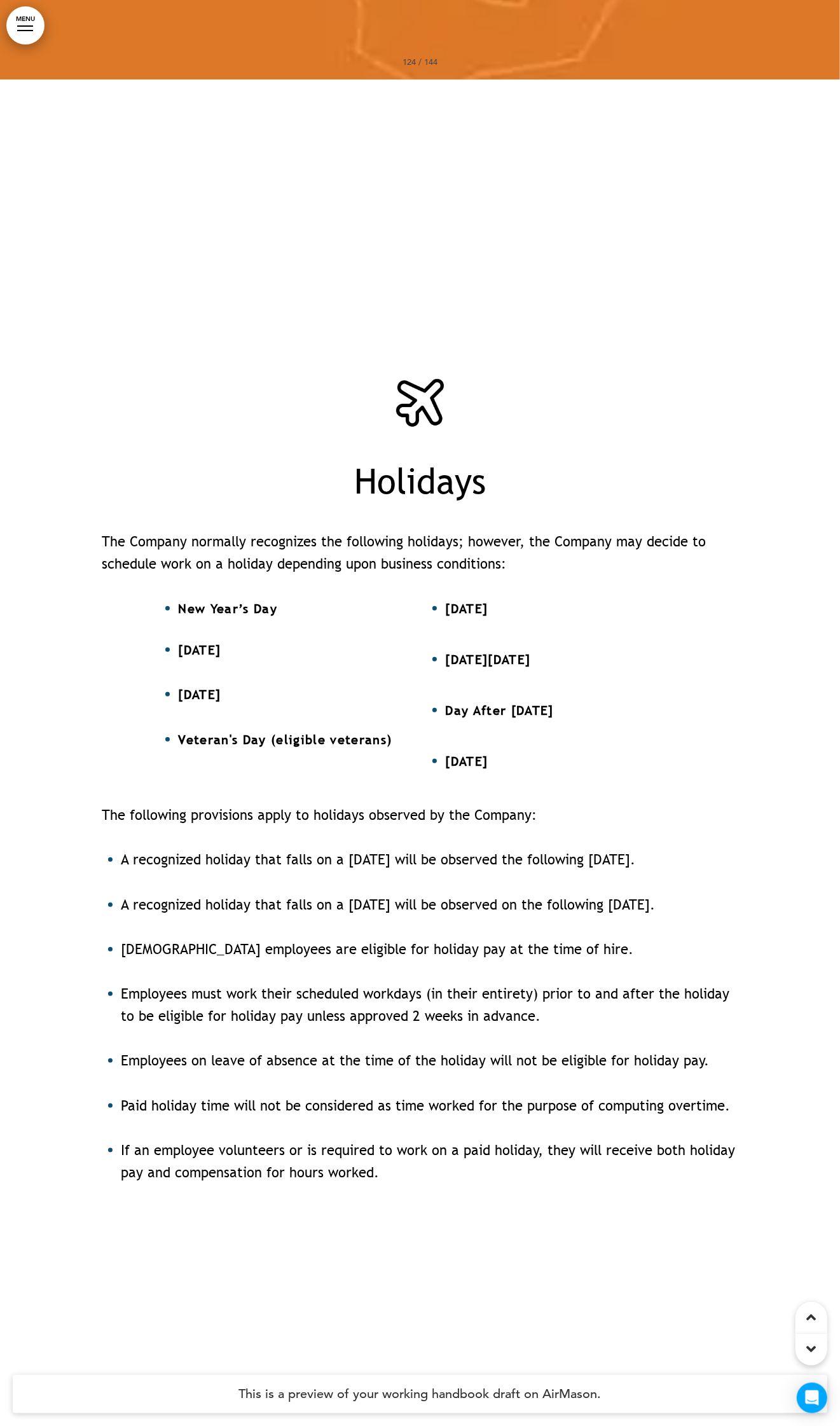
click at [19, 27] on link "MENU" at bounding box center [25, 25] width 38 height 38
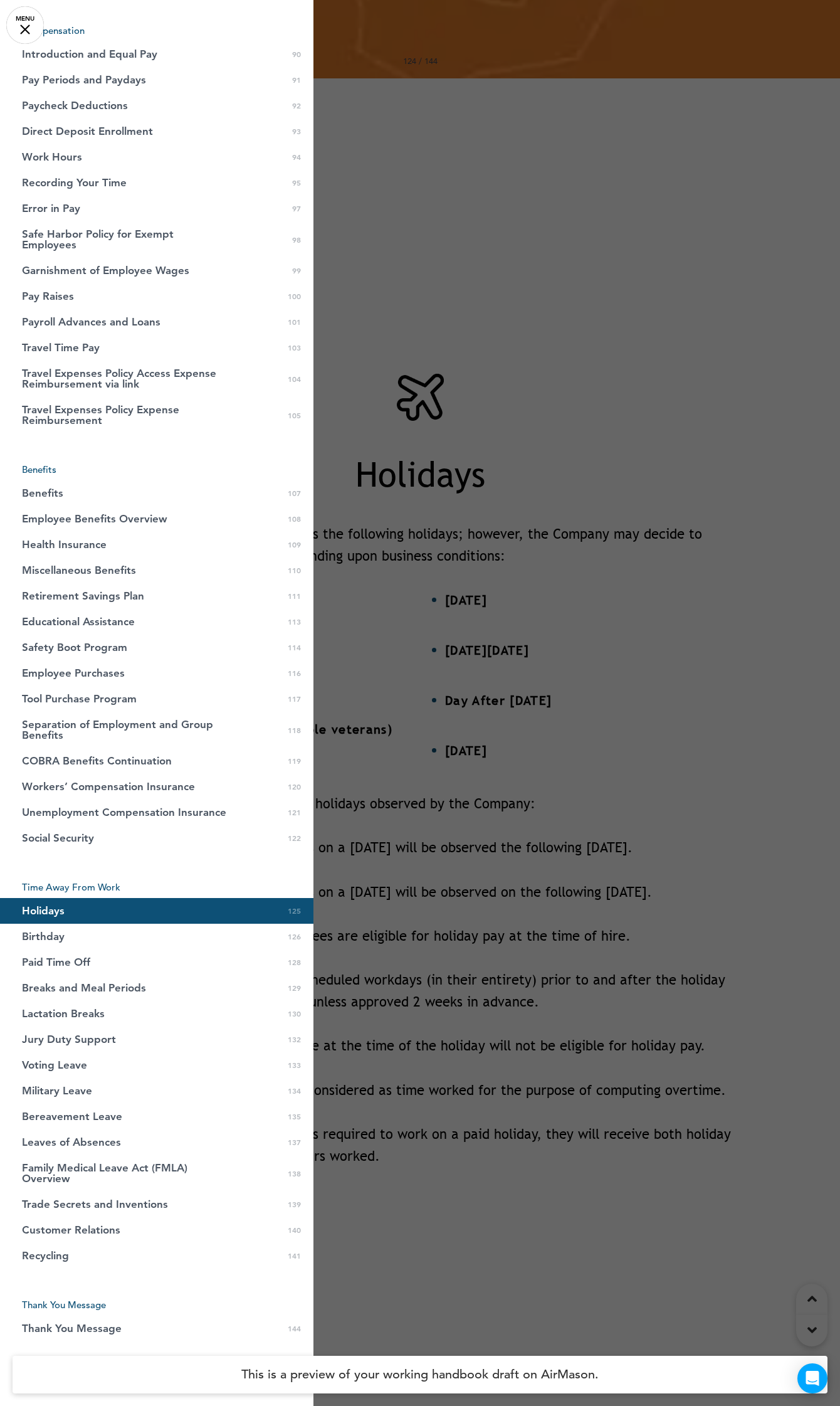
click at [25, 27] on link "MENU" at bounding box center [25, 25] width 38 height 38
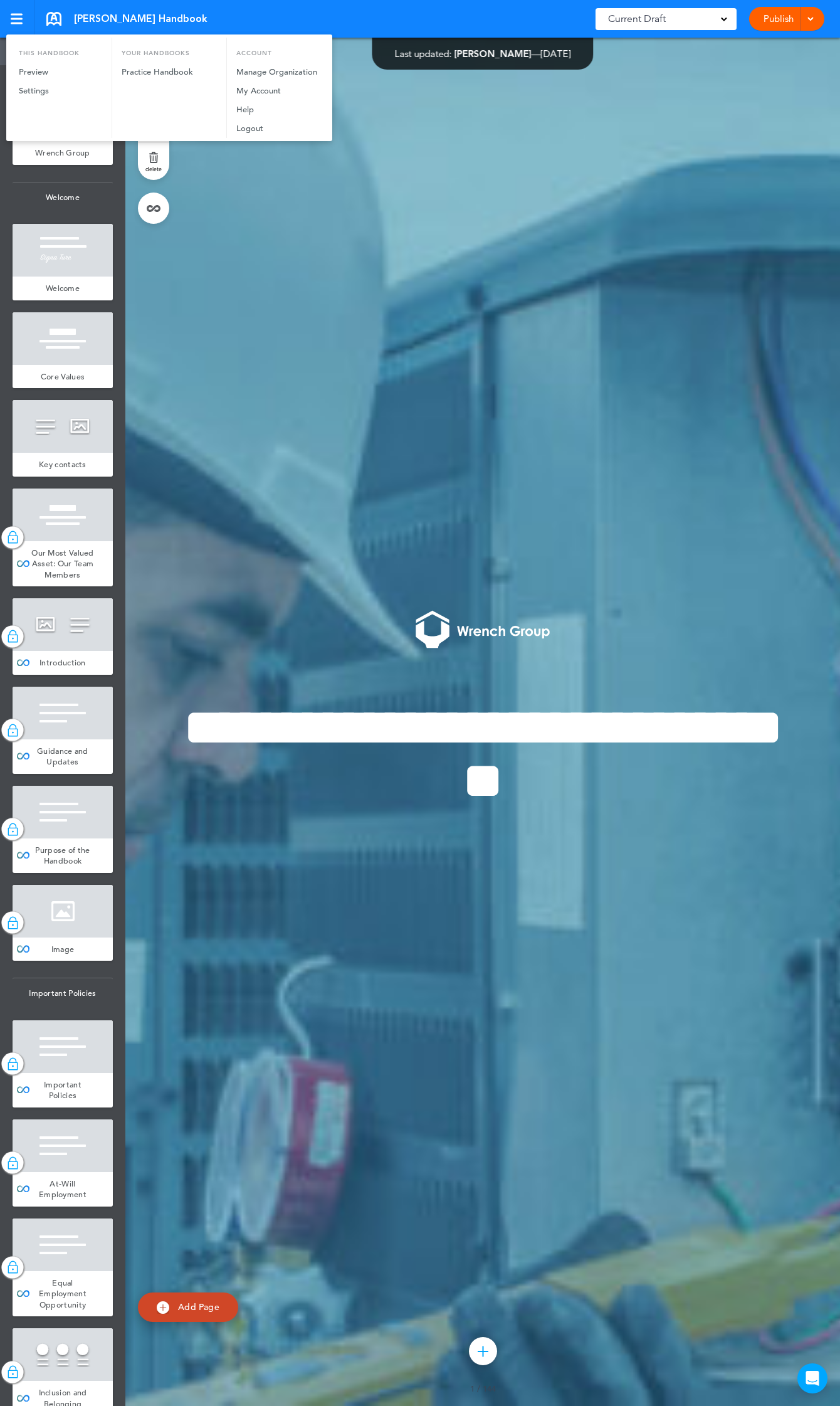
click at [22, 19] on div at bounding box center [420, 703] width 840 height 1406
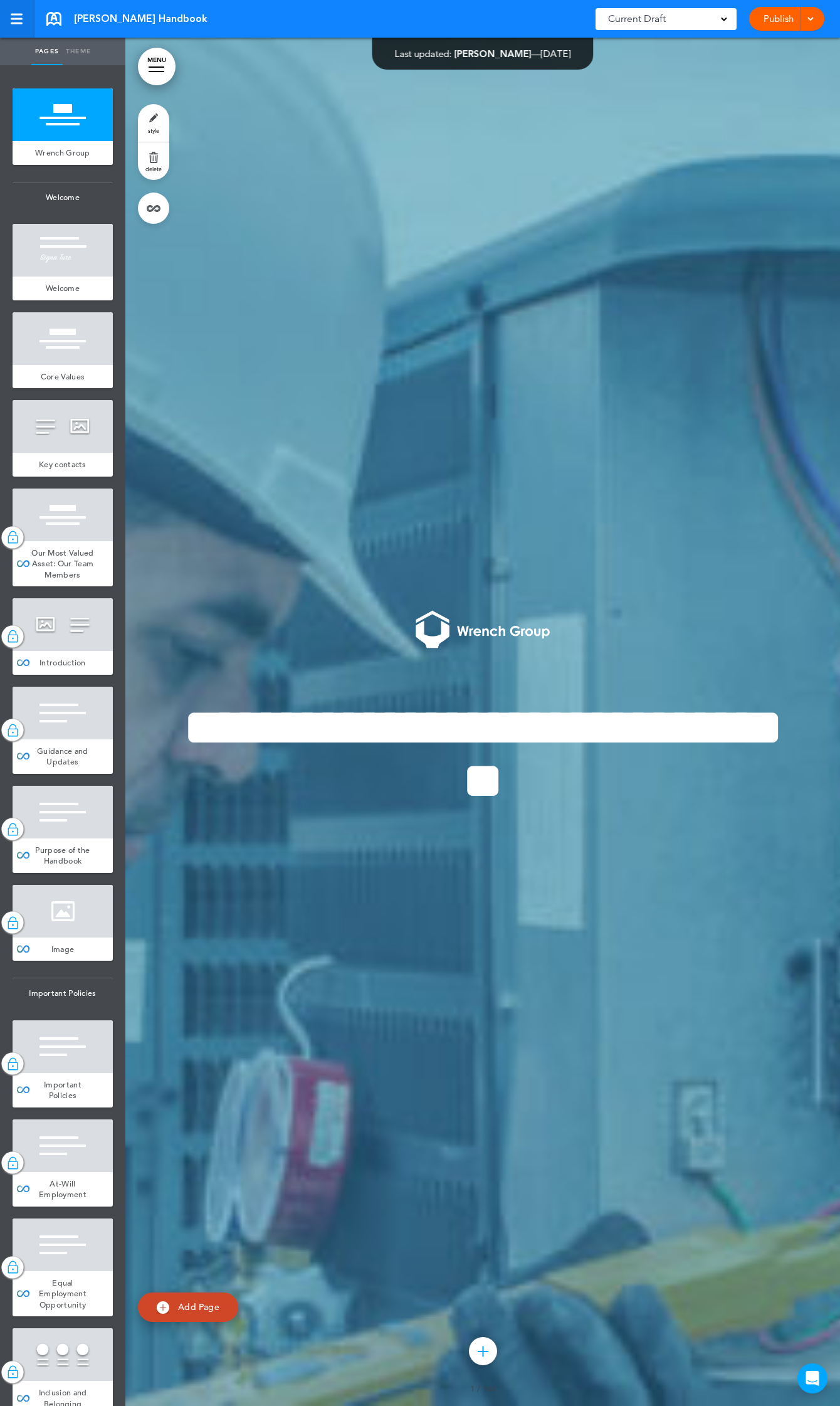
click at [19, 18] on div at bounding box center [16, 19] width 12 height 2
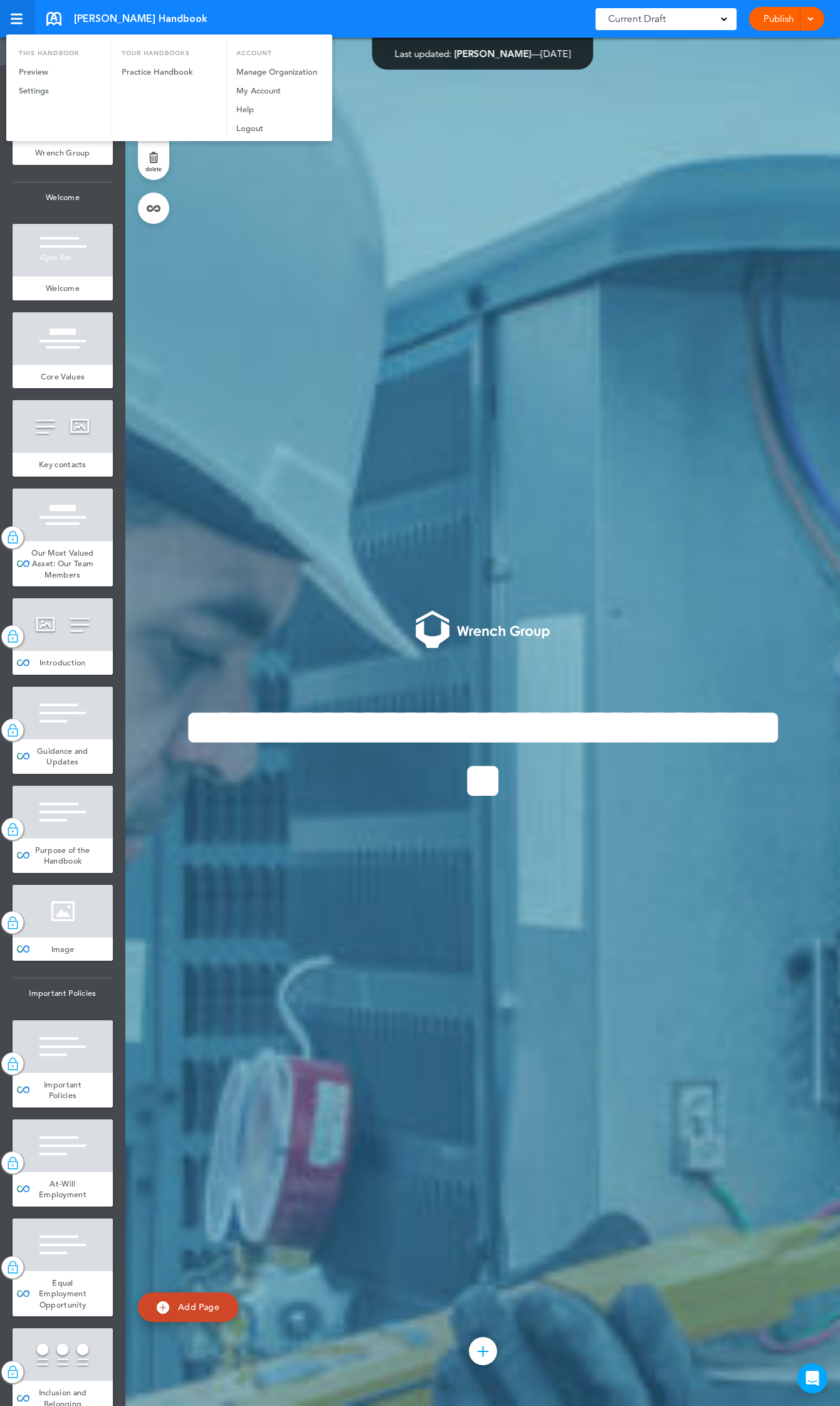
click at [19, 18] on div at bounding box center [420, 703] width 840 height 1406
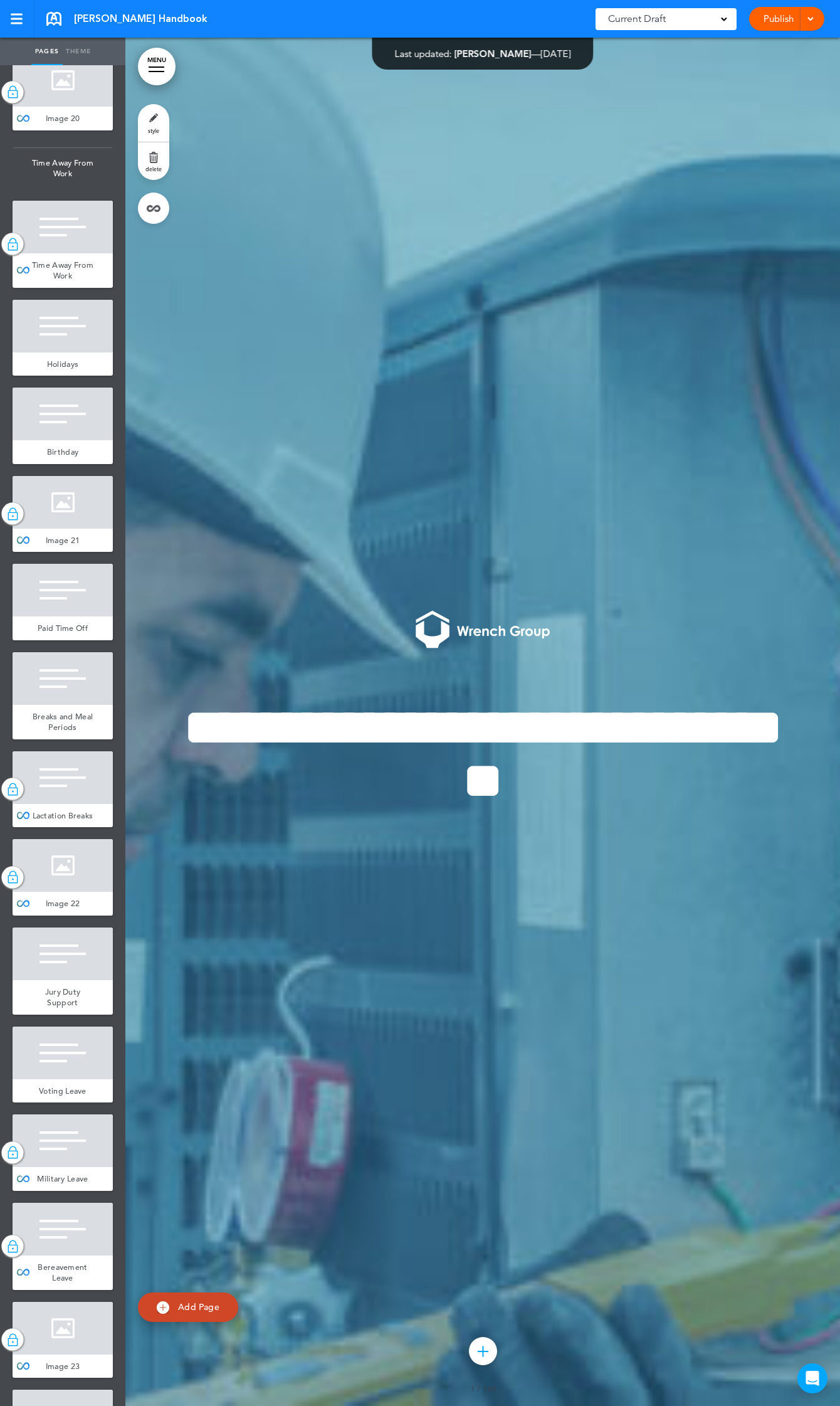
scroll to position [12409, 0]
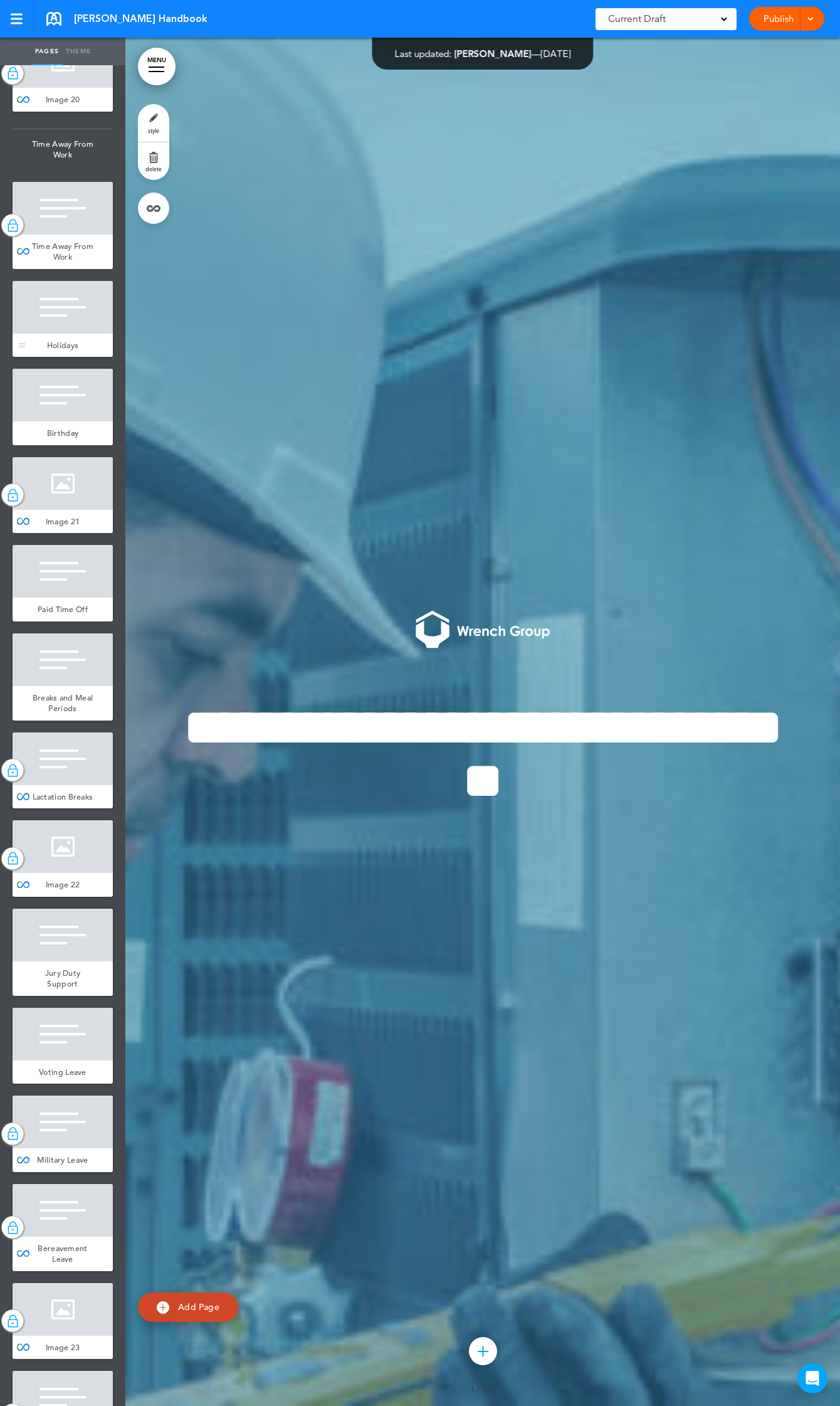
click at [61, 334] on div at bounding box center [62, 307] width 100 height 53
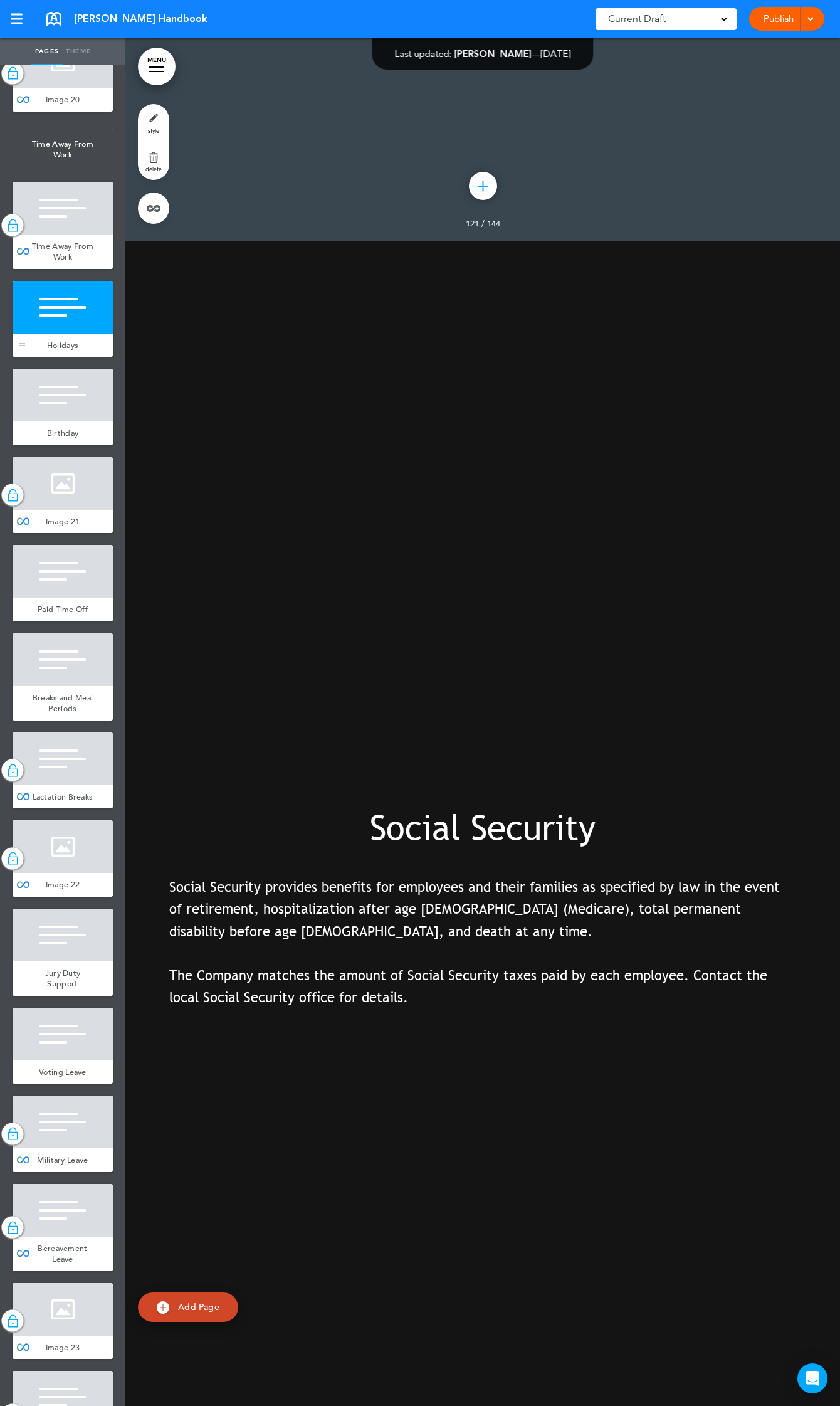
scroll to position [178313, 0]
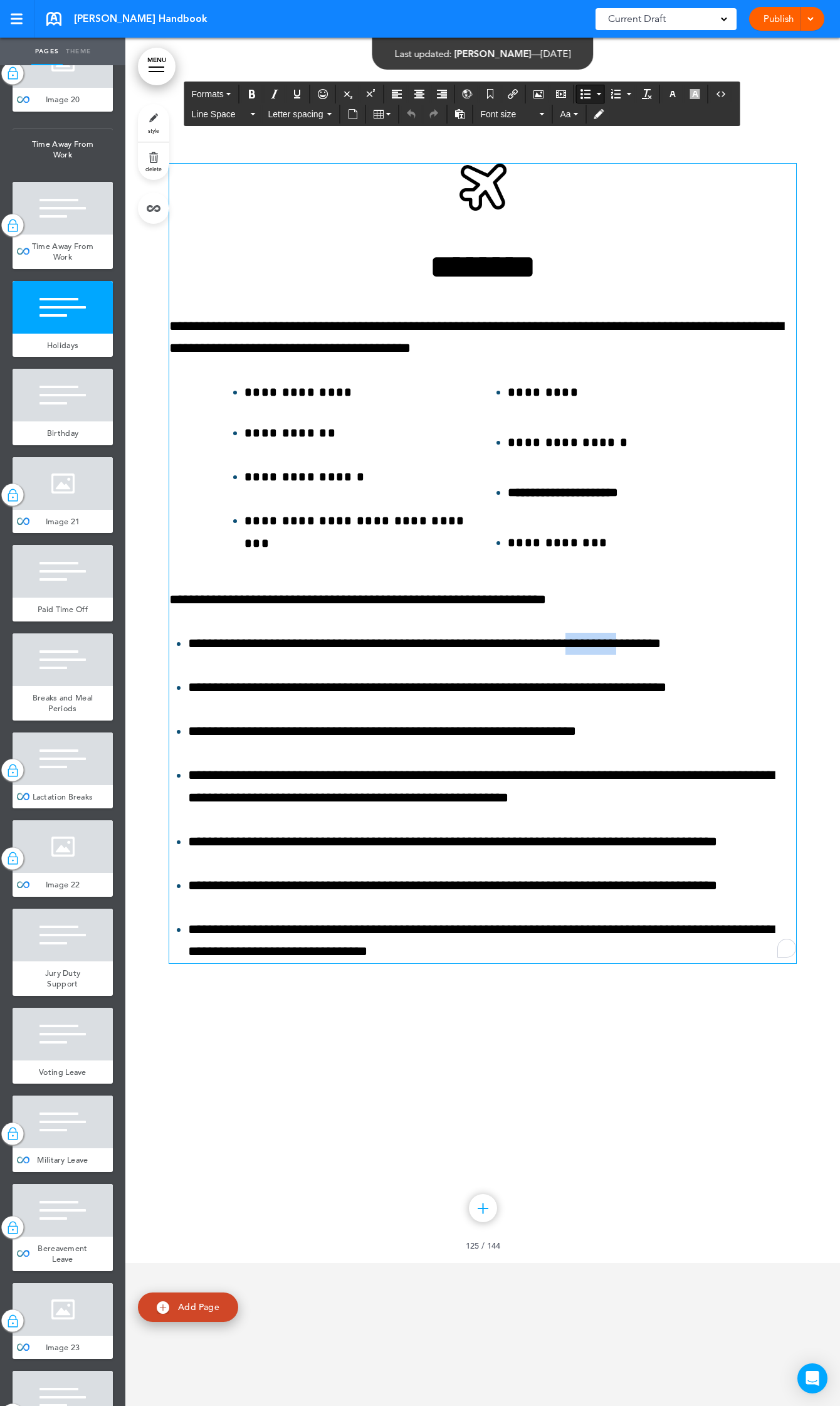
drag, startPoint x: 609, startPoint y: 779, endPoint x: 649, endPoint y: 784, distance: 40.3
click at [649, 654] on li "**********" at bounding box center [491, 644] width 608 height 22
click at [772, 24] on div "Publish Publish Preview Draft" at bounding box center [787, 18] width 75 height 24
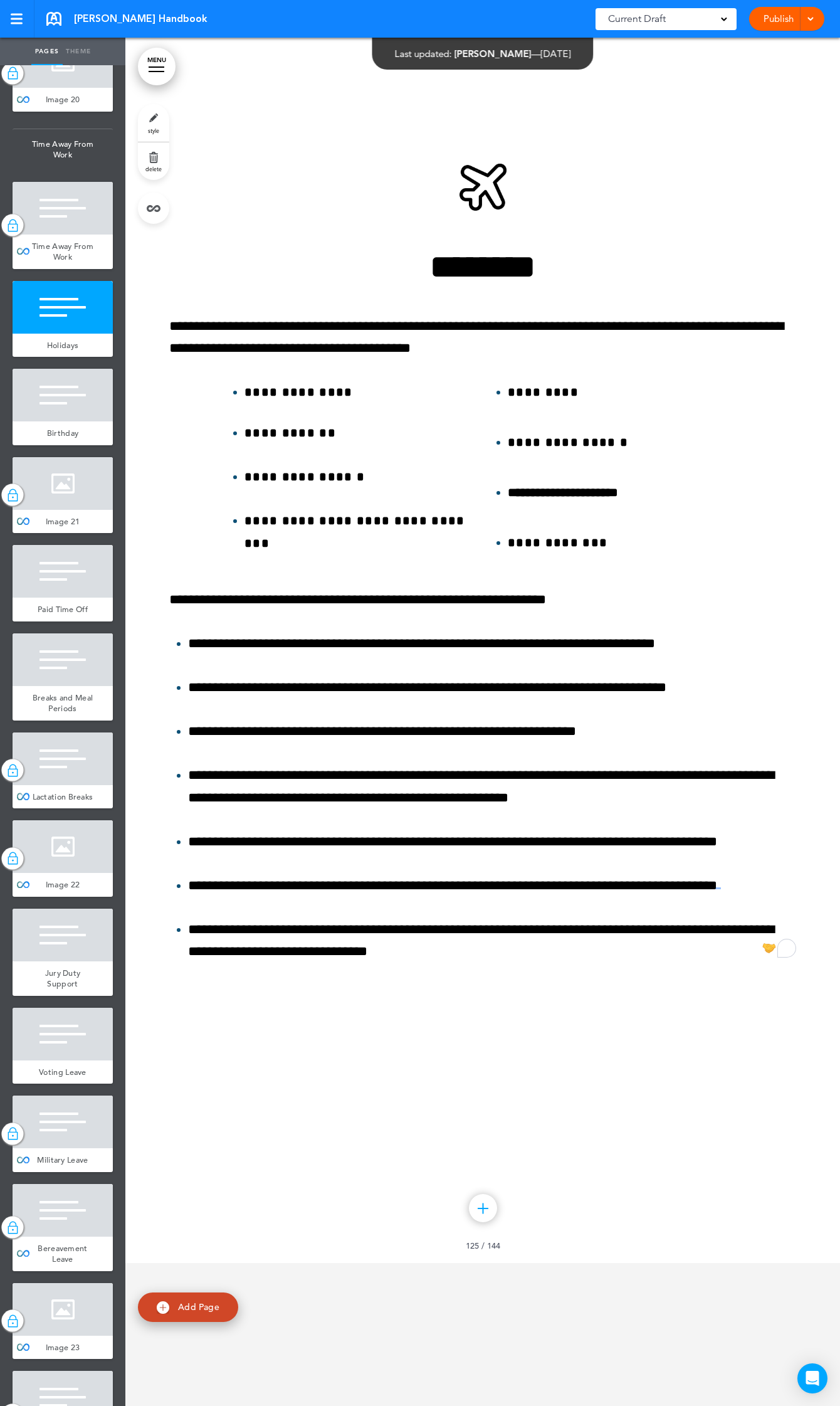
click at [803, 19] on div at bounding box center [809, 18] width 12 height 24
click at [775, 11] on link "Publish" at bounding box center [778, 18] width 40 height 24
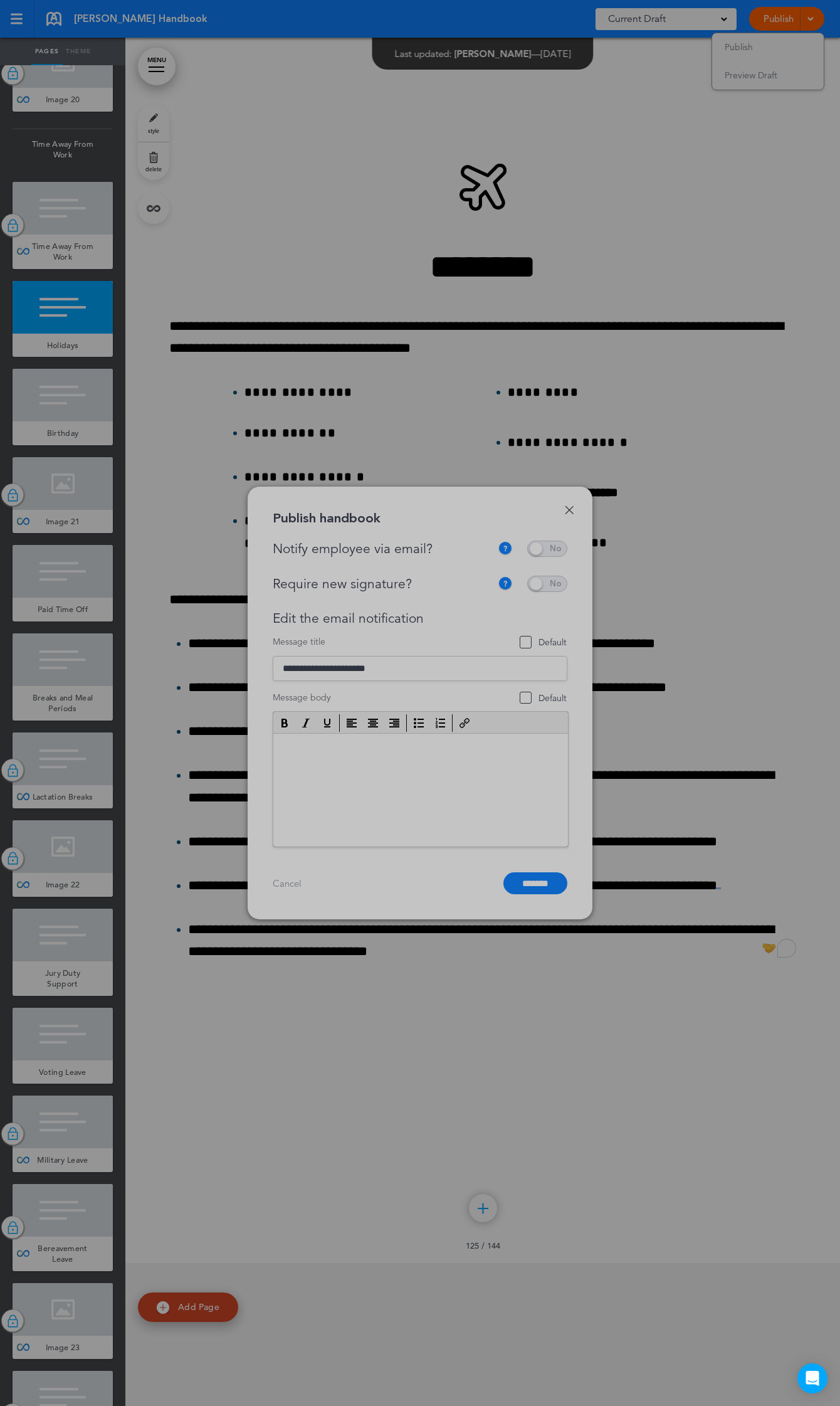
scroll to position [0, 0]
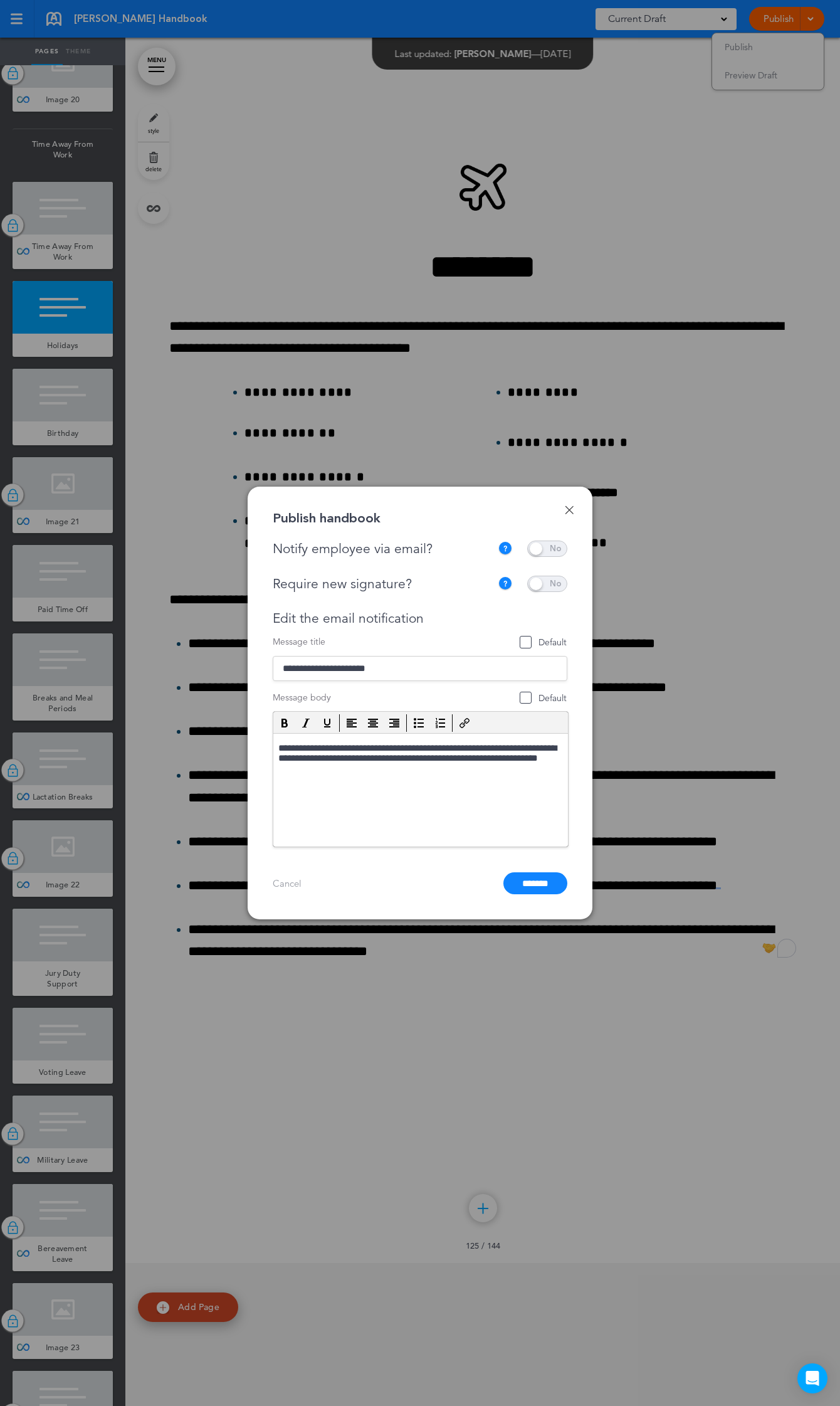
click at [548, 547] on span at bounding box center [547, 548] width 40 height 16
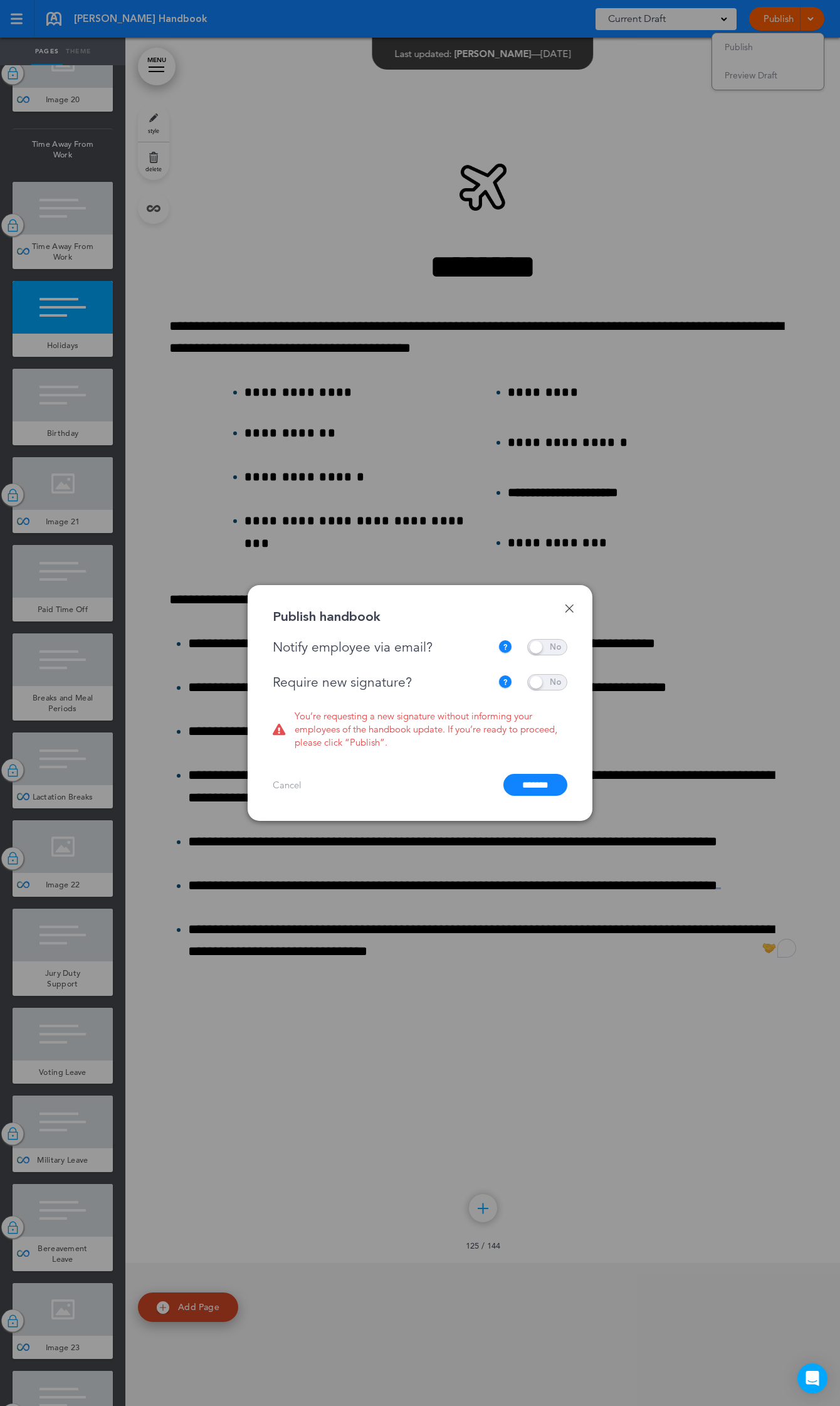
click at [545, 685] on span at bounding box center [547, 682] width 40 height 16
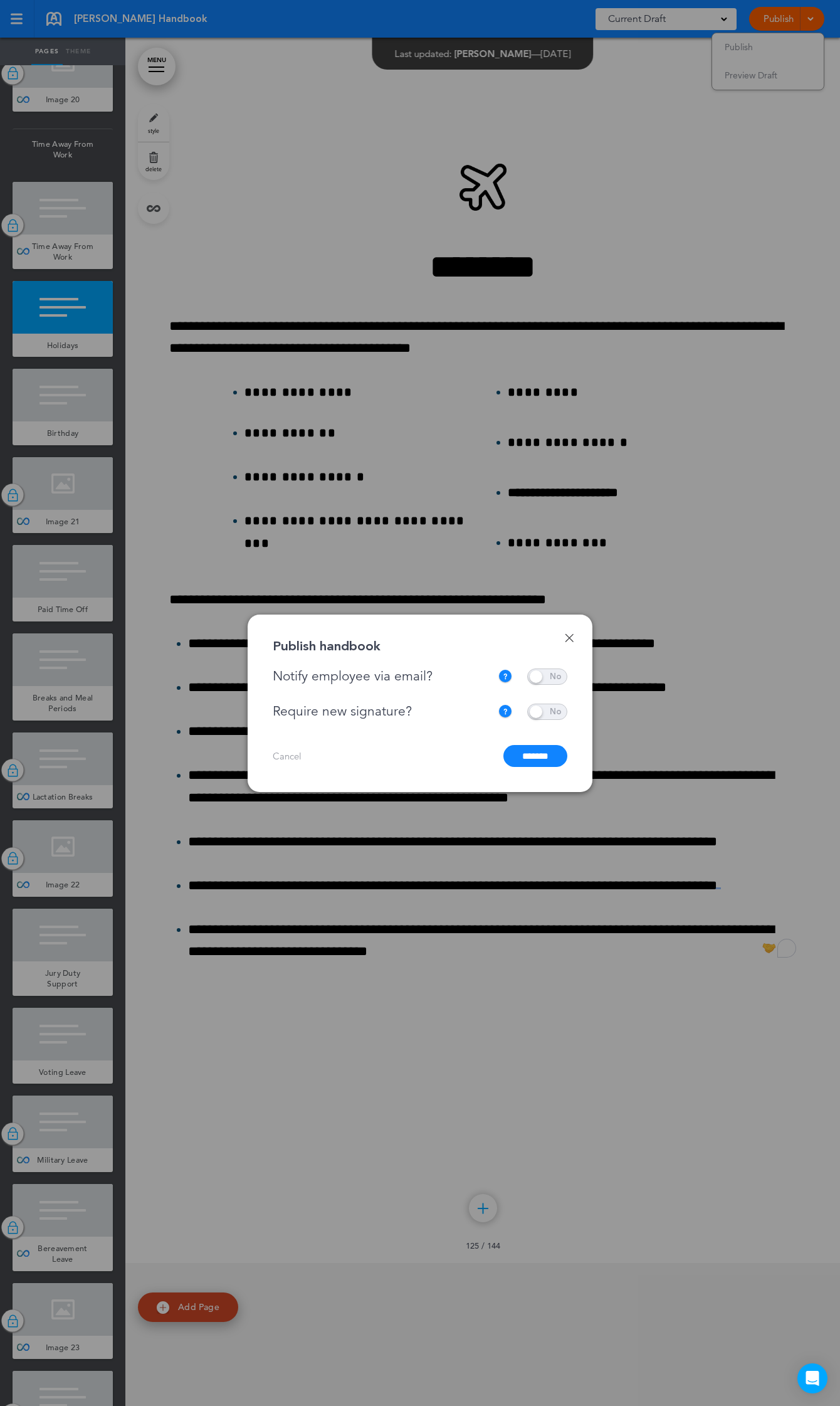
click at [532, 757] on input "*******" at bounding box center [535, 756] width 64 height 22
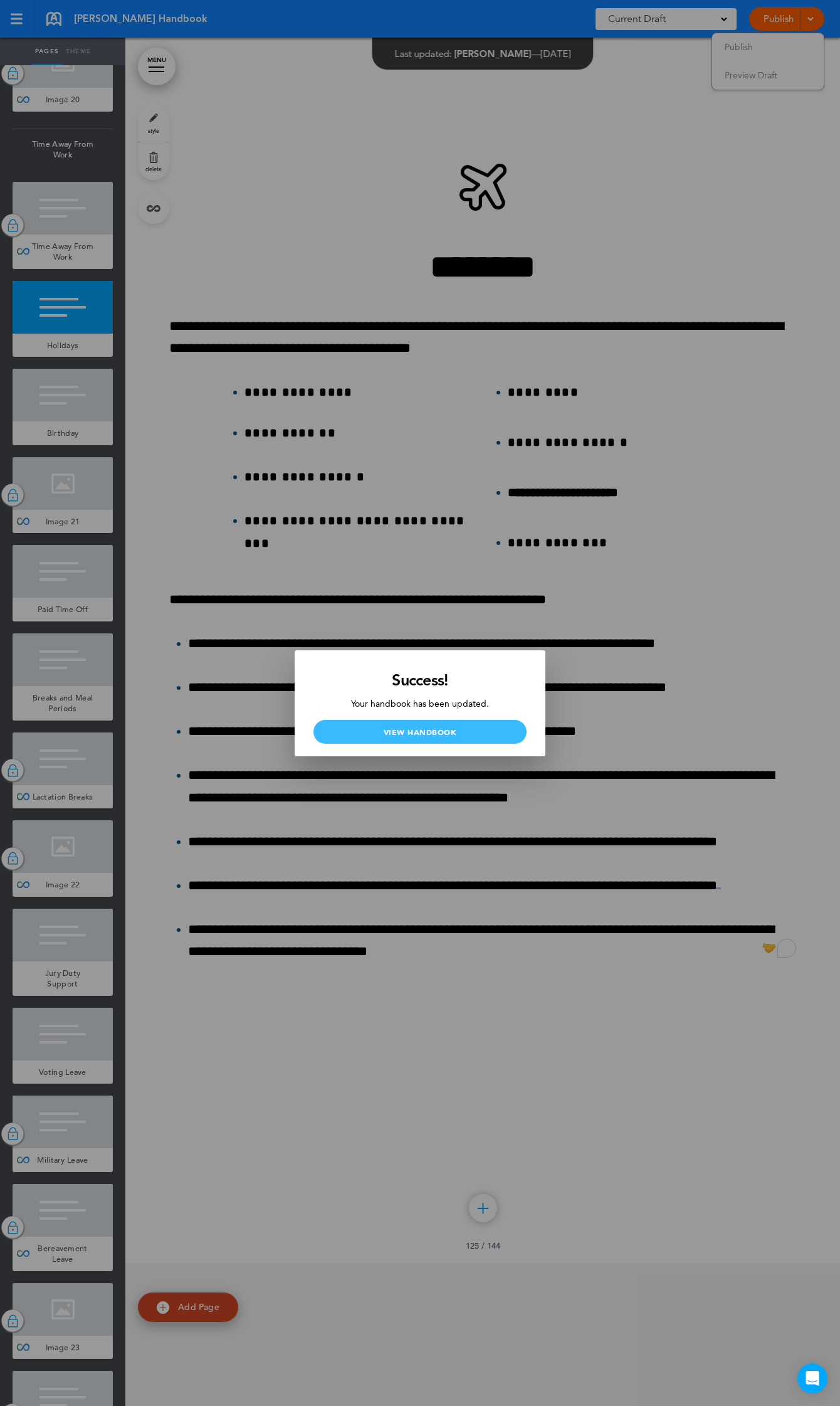
click at [412, 729] on link "View Handbook" at bounding box center [420, 732] width 213 height 24
click at [660, 243] on div at bounding box center [420, 703] width 840 height 1406
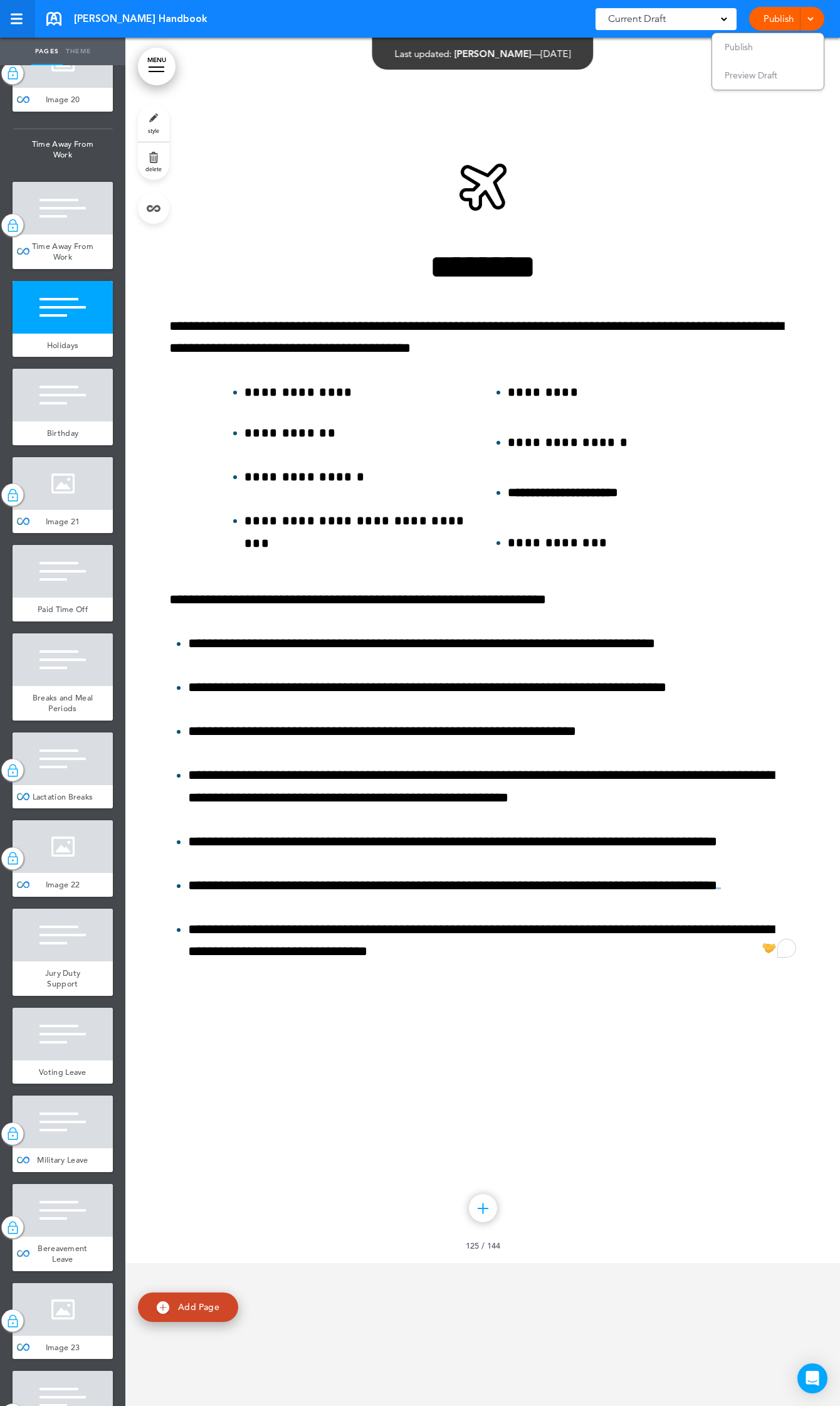
click at [13, 19] on div at bounding box center [16, 19] width 12 height 2
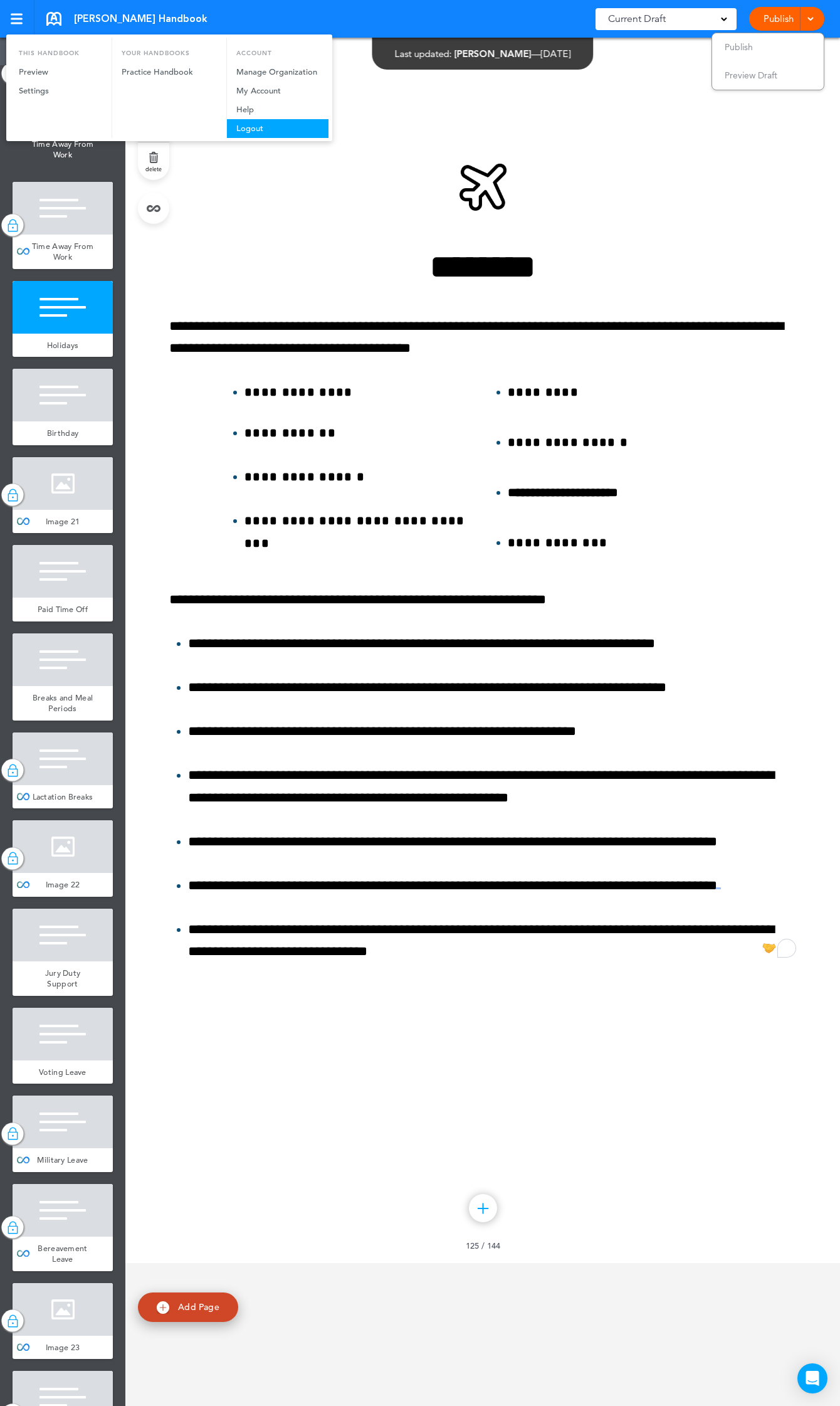
click at [265, 127] on link "Logout" at bounding box center [277, 129] width 102 height 19
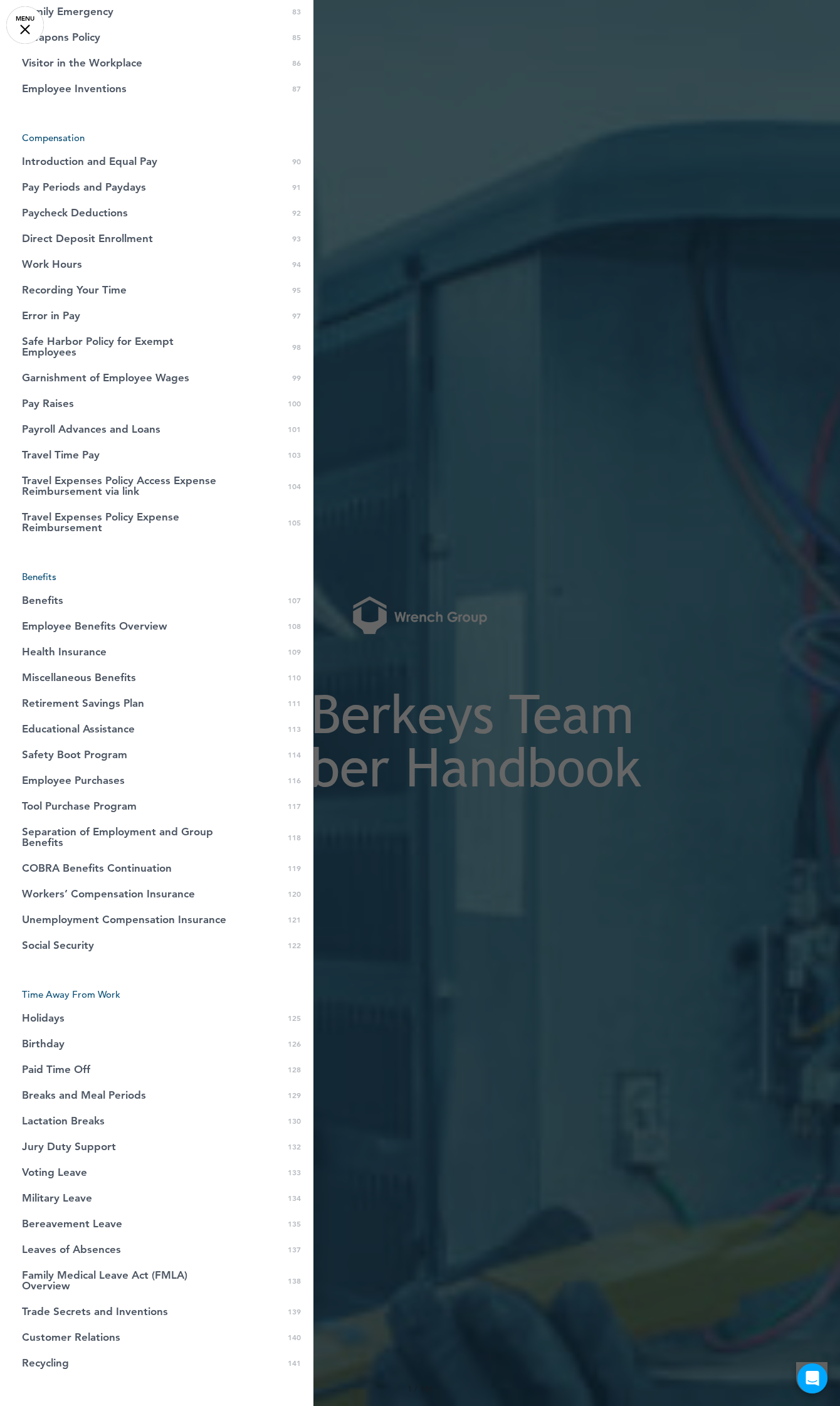
scroll to position [2073, 0]
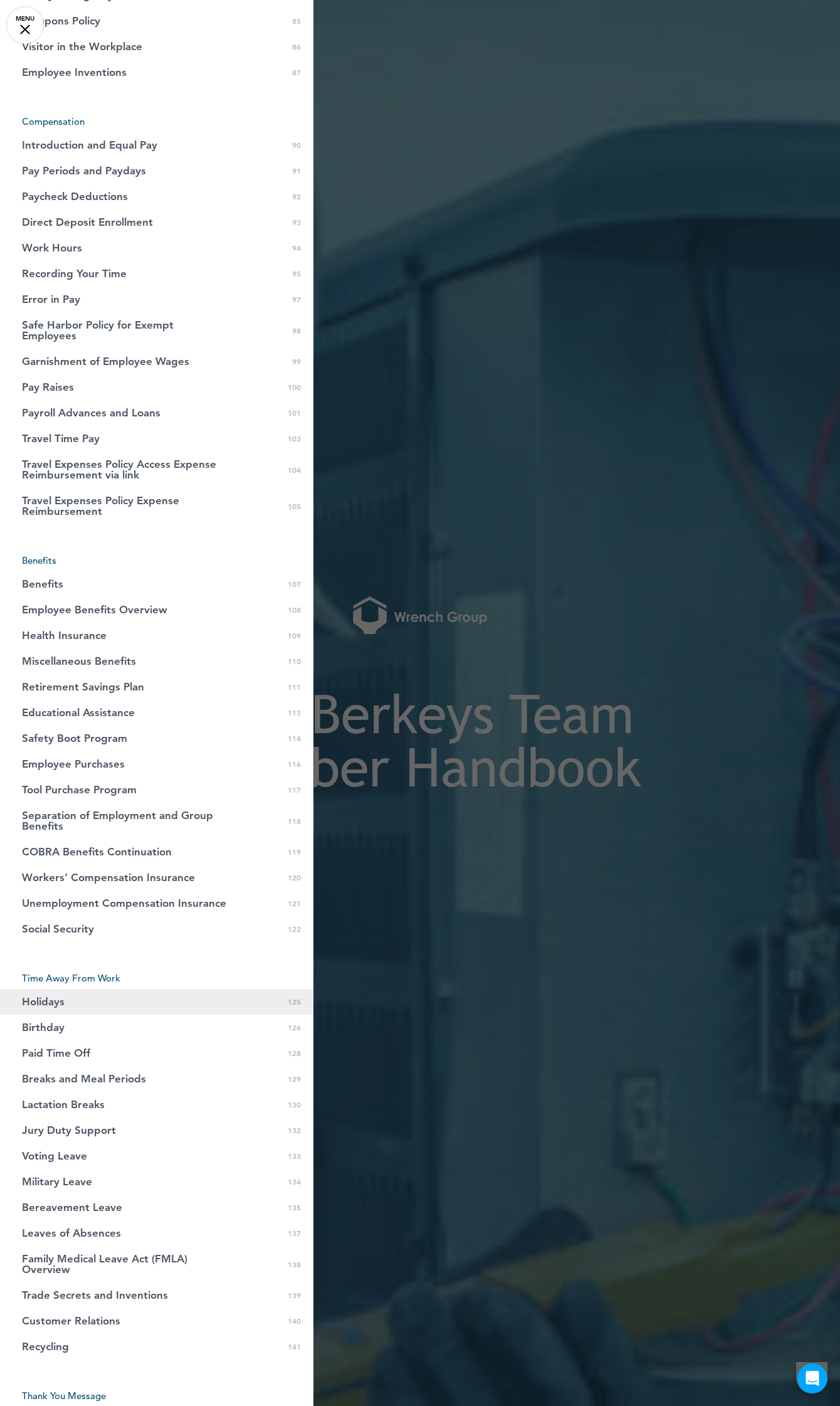
click at [72, 990] on link "Holidays 0 125" at bounding box center [157, 1002] width 313 height 26
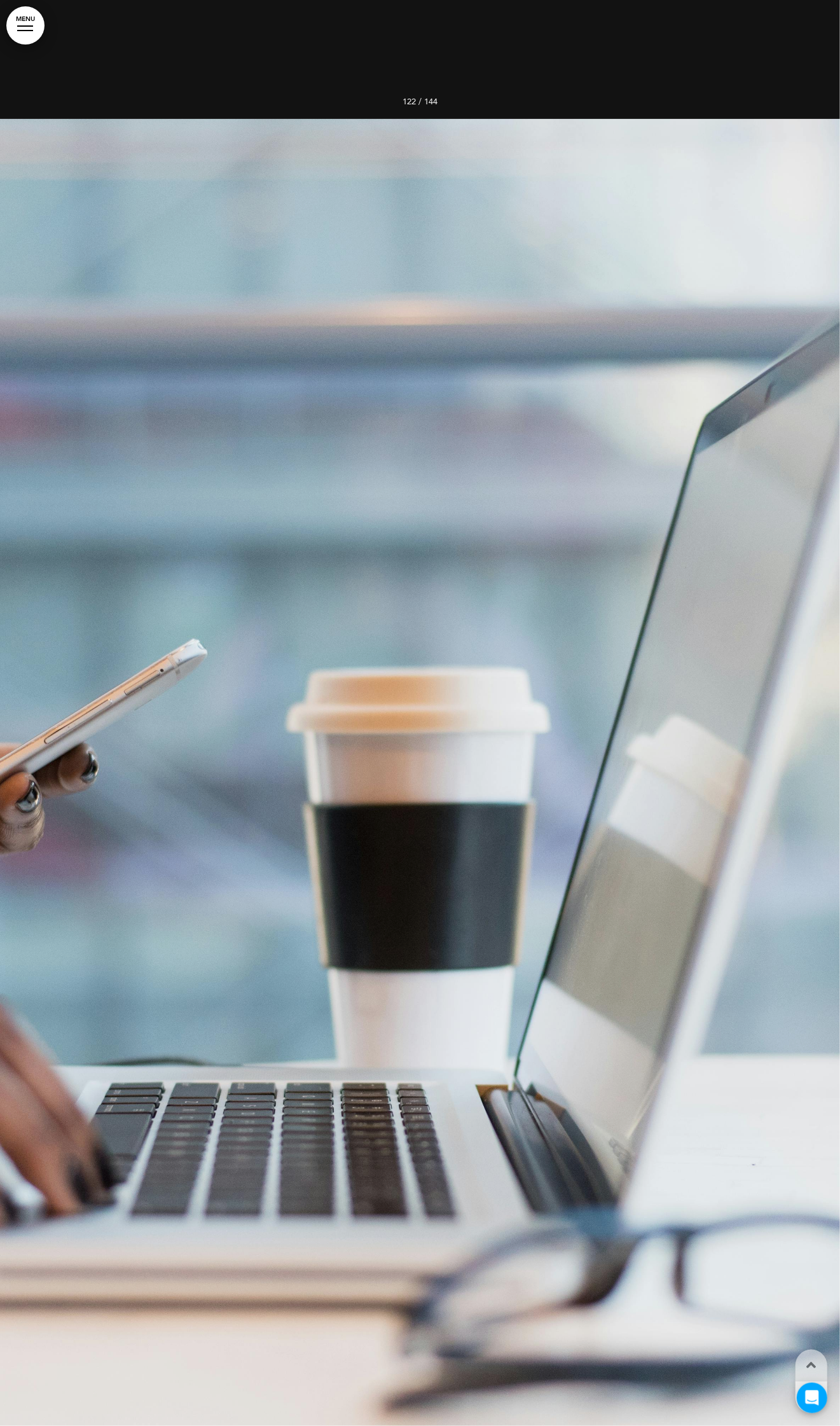
scroll to position [185139, 0]
